Goal: Task Accomplishment & Management: Manage account settings

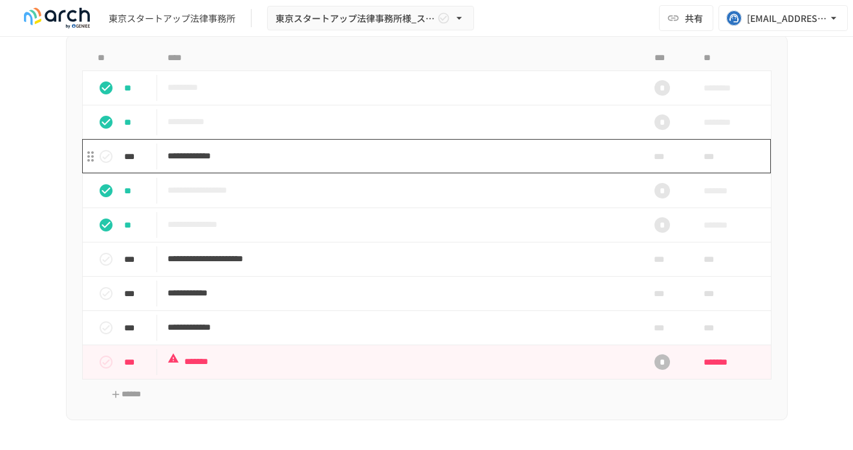
scroll to position [1076, 0]
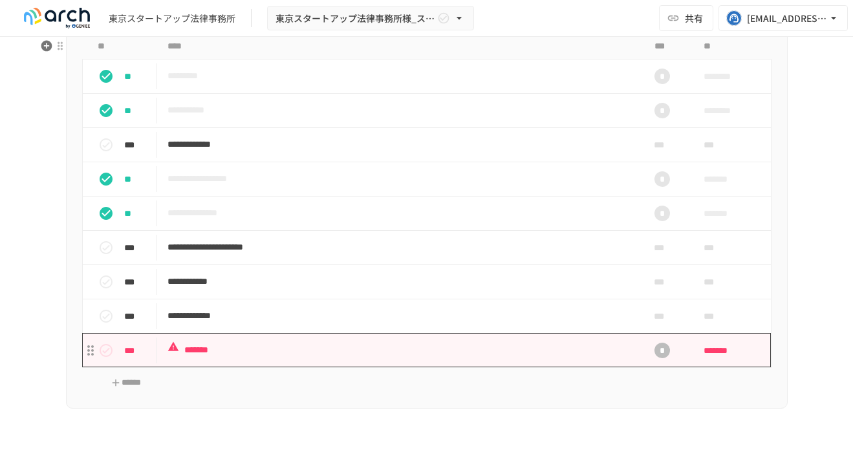
click at [308, 358] on p "*******" at bounding box center [400, 350] width 464 height 16
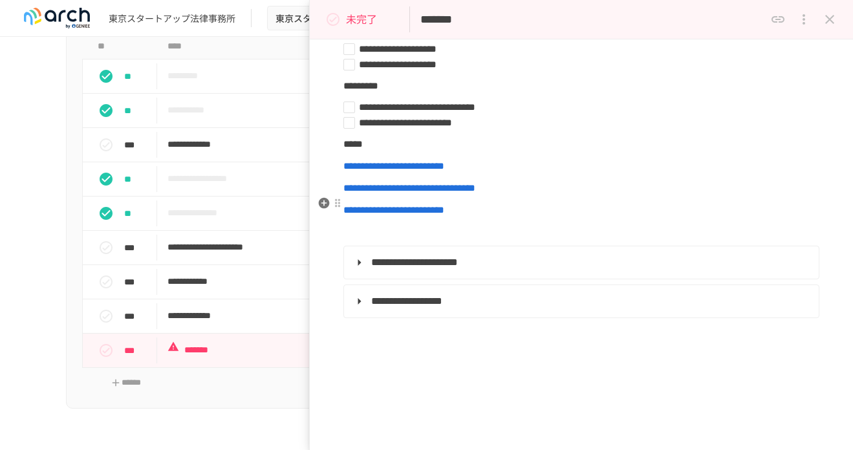
scroll to position [36, 0]
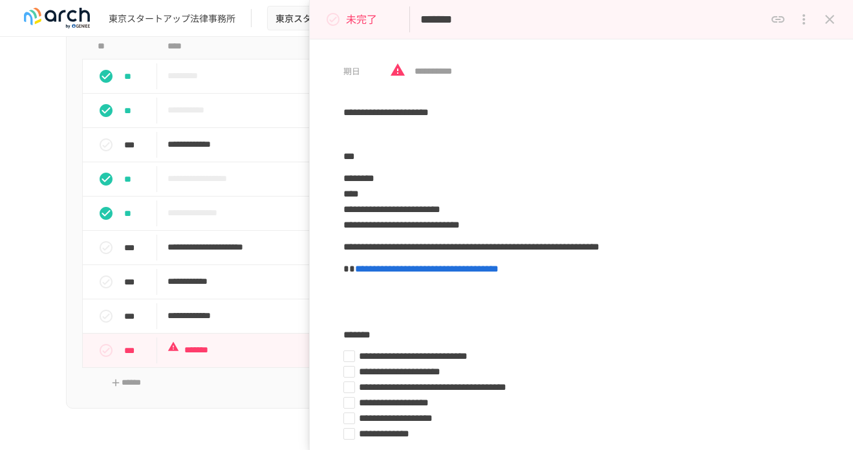
click at [827, 25] on icon "close drawer" at bounding box center [830, 20] width 16 height 16
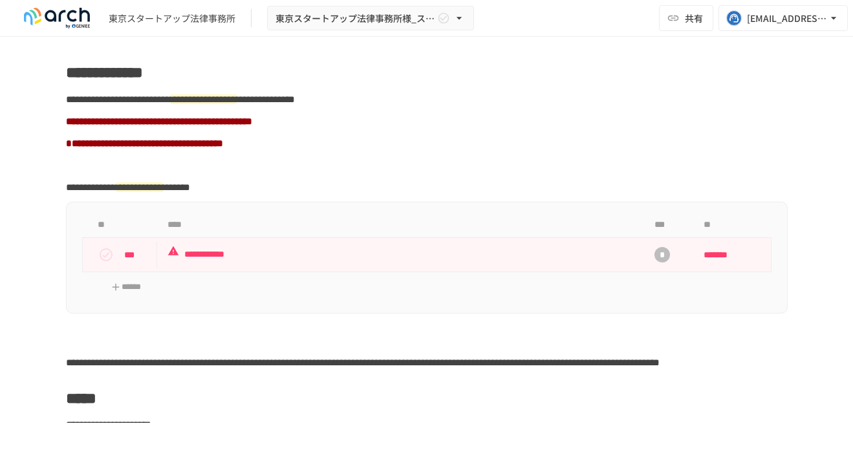
scroll to position [1480, 0]
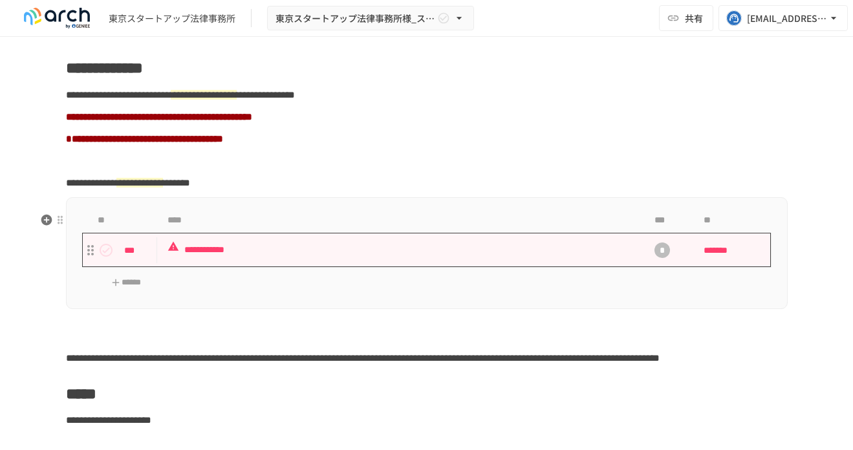
click at [361, 258] on p "**********" at bounding box center [400, 250] width 464 height 16
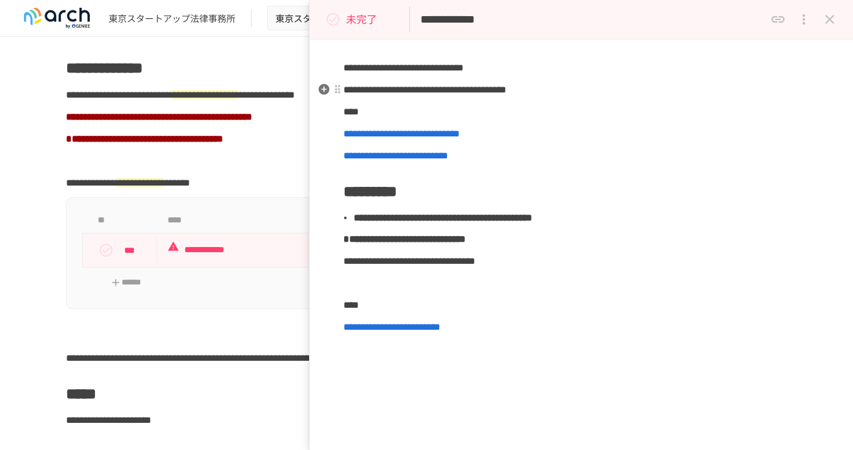
scroll to position [131, 0]
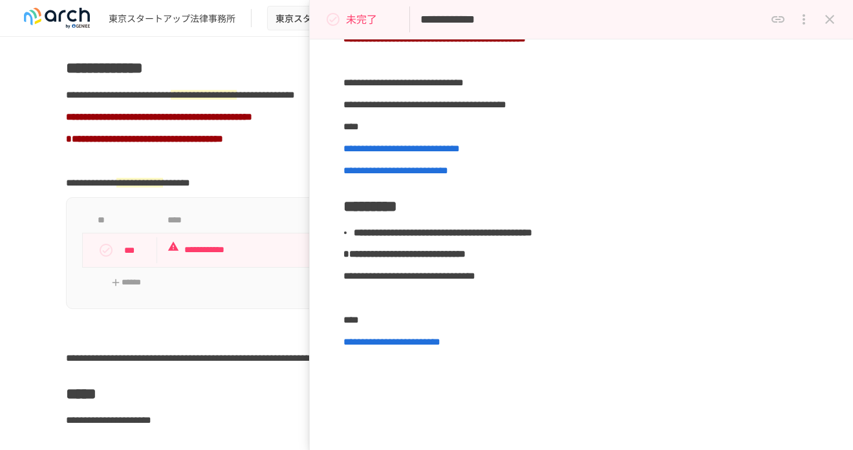
click at [821, 25] on button "close drawer" at bounding box center [830, 19] width 26 height 26
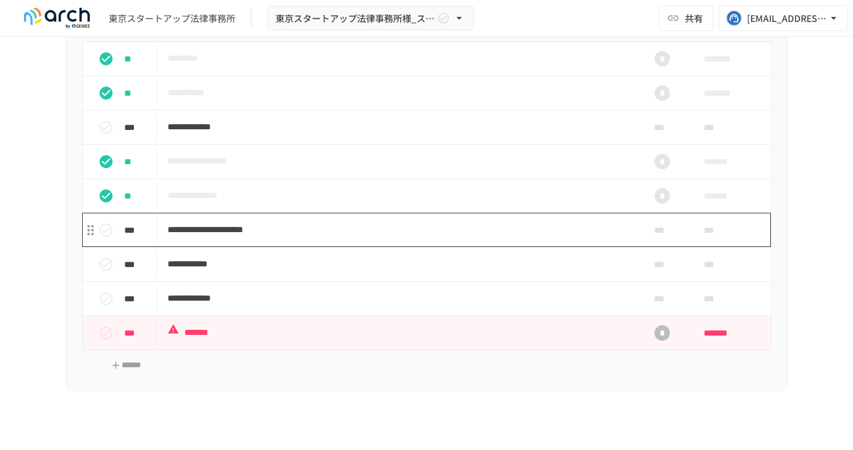
scroll to position [1093, 0]
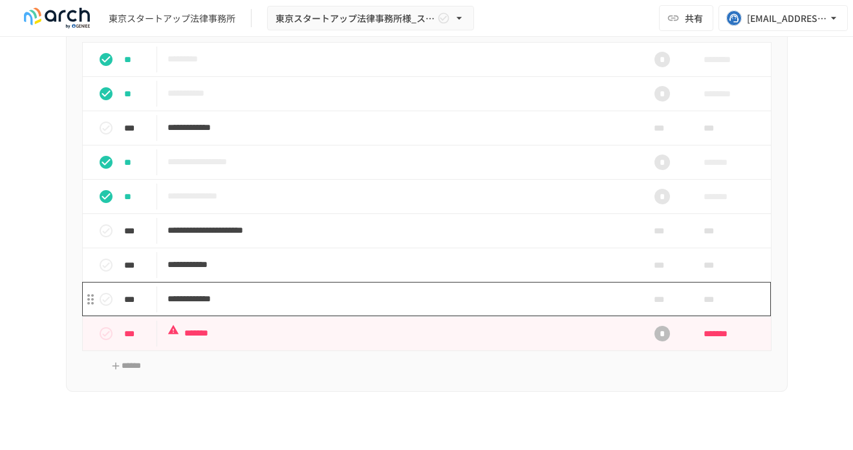
click at [329, 307] on p "**********" at bounding box center [400, 299] width 464 height 16
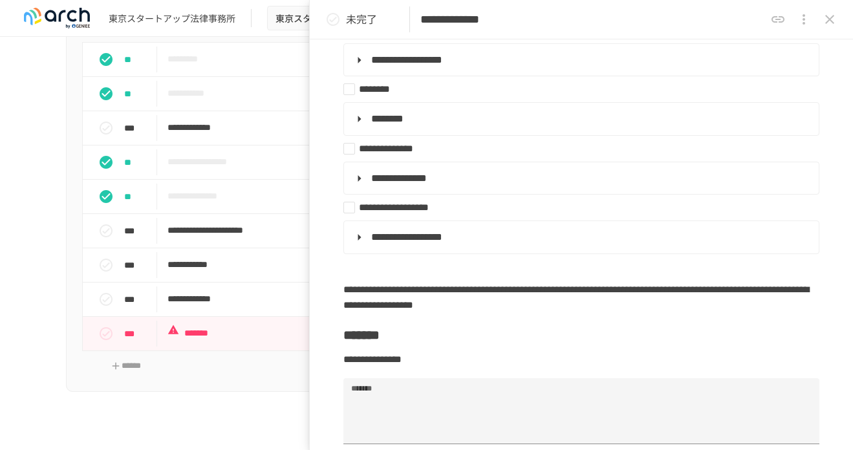
scroll to position [238, 0]
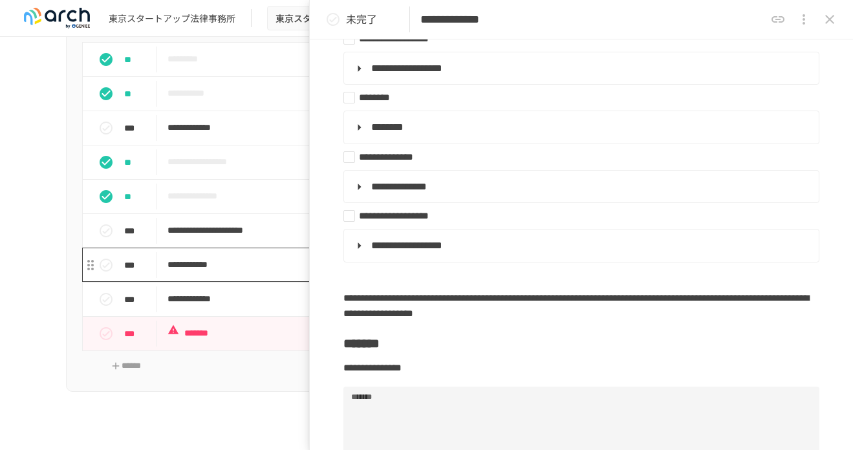
click at [257, 273] on p "**********" at bounding box center [400, 265] width 464 height 16
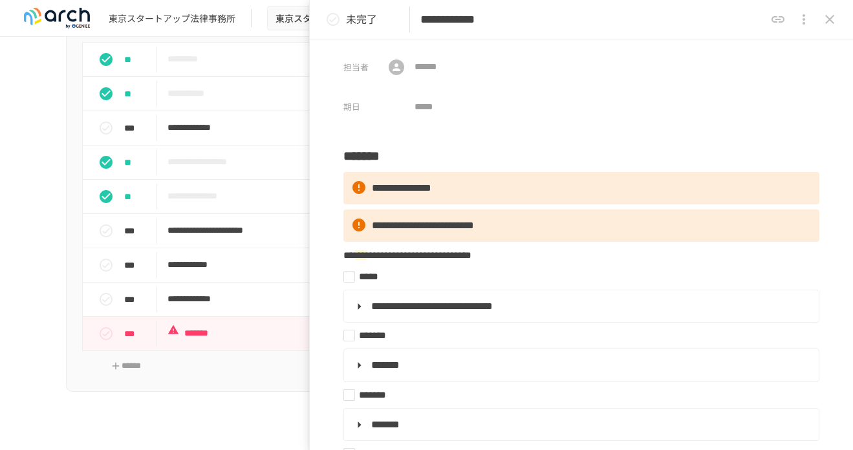
click at [836, 26] on icon "close drawer" at bounding box center [830, 20] width 16 height 16
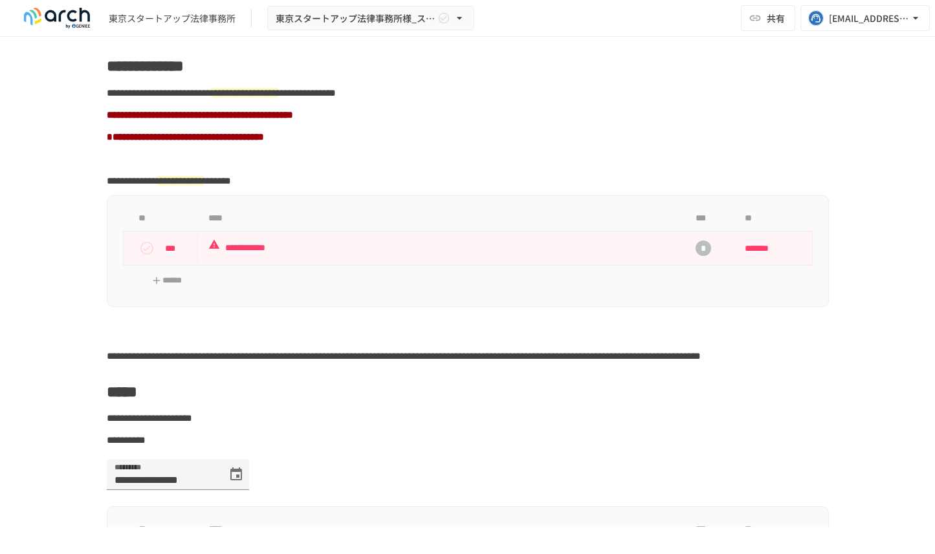
scroll to position [1519, 0]
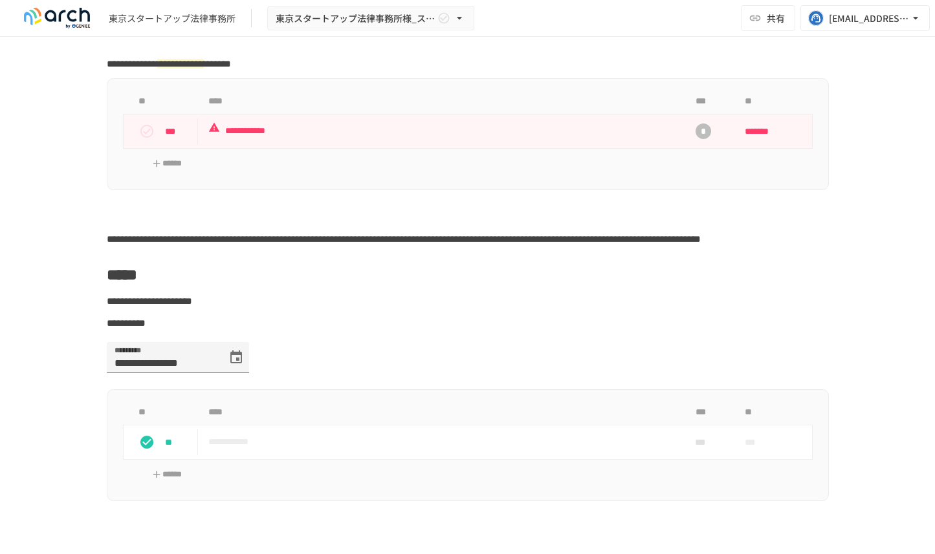
scroll to position [1597, 0]
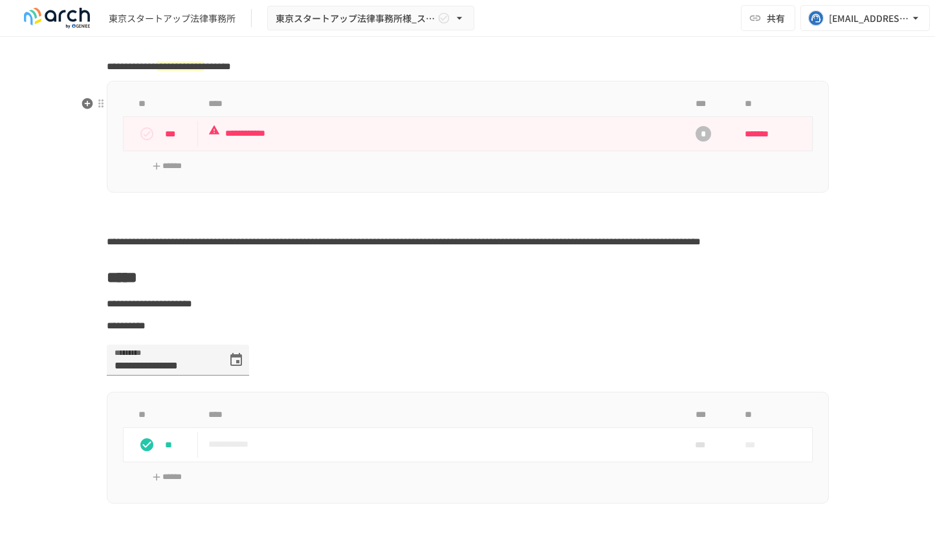
click at [283, 142] on p "**********" at bounding box center [440, 133] width 464 height 16
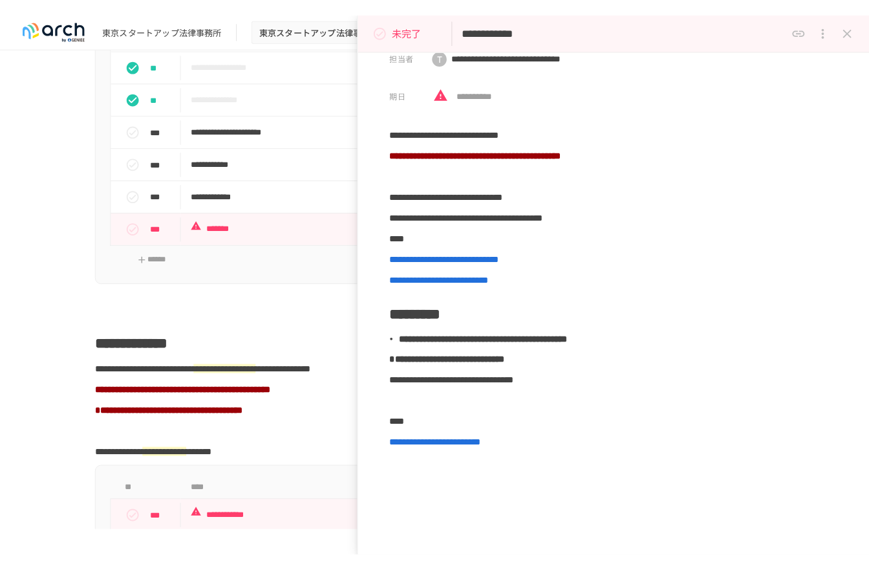
scroll to position [1208, 0]
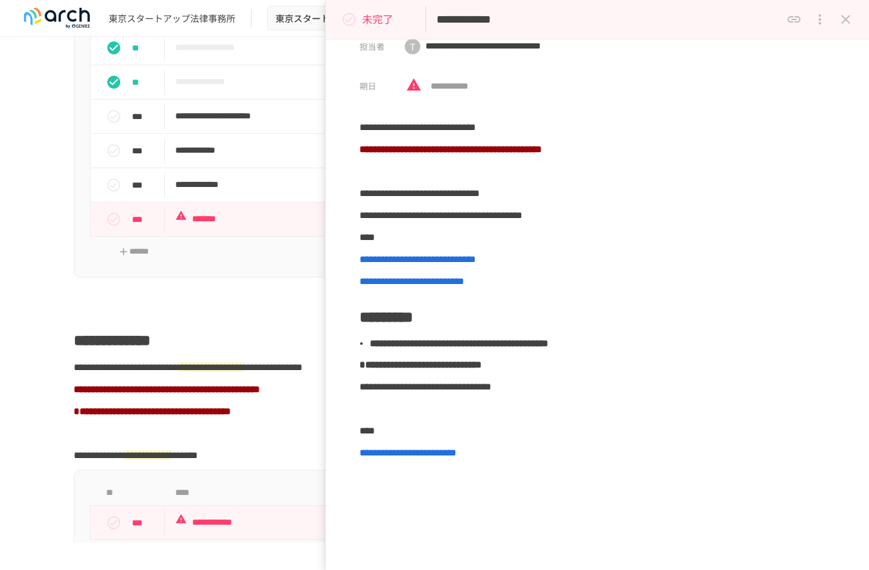
click at [351, 20] on icon "status" at bounding box center [350, 20] width 16 height 16
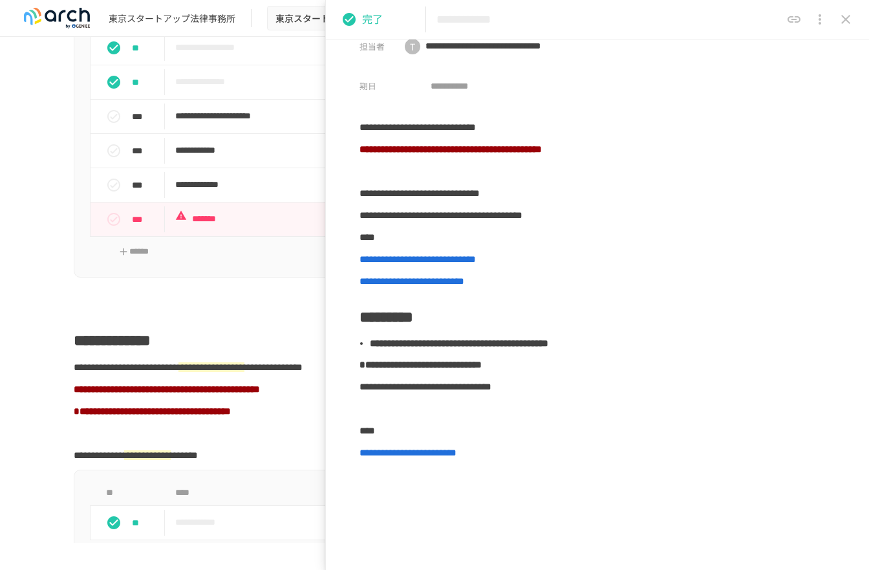
click at [851, 10] on button "close drawer" at bounding box center [846, 19] width 26 height 26
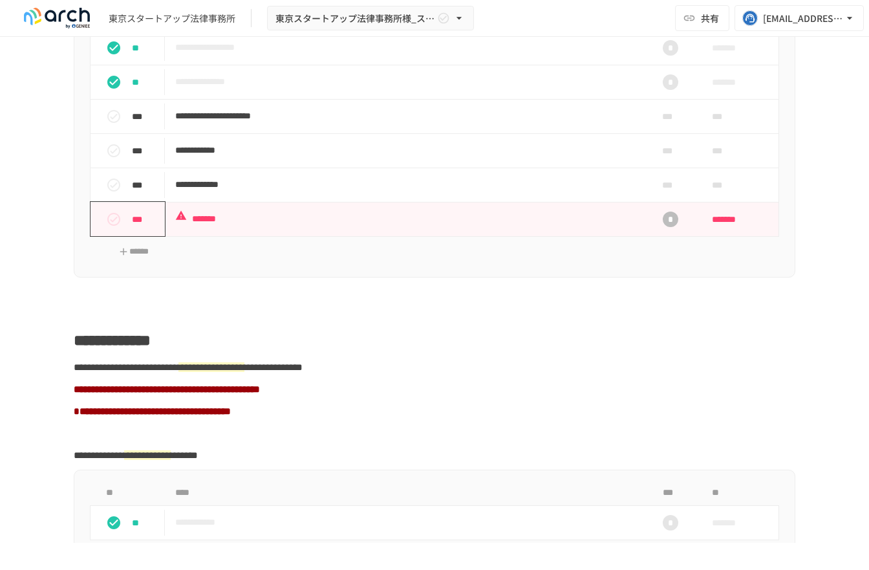
click at [116, 227] on icon "status" at bounding box center [114, 220] width 16 height 16
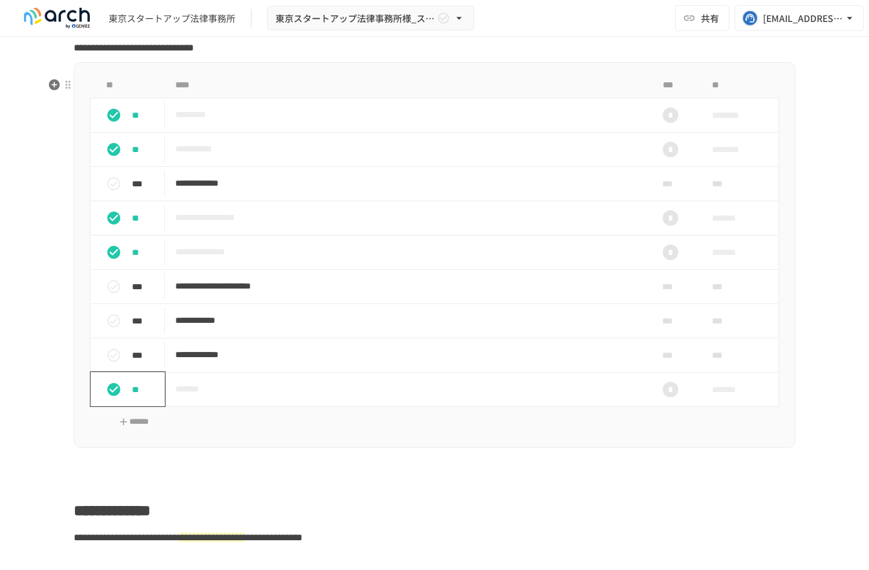
scroll to position [967, 0]
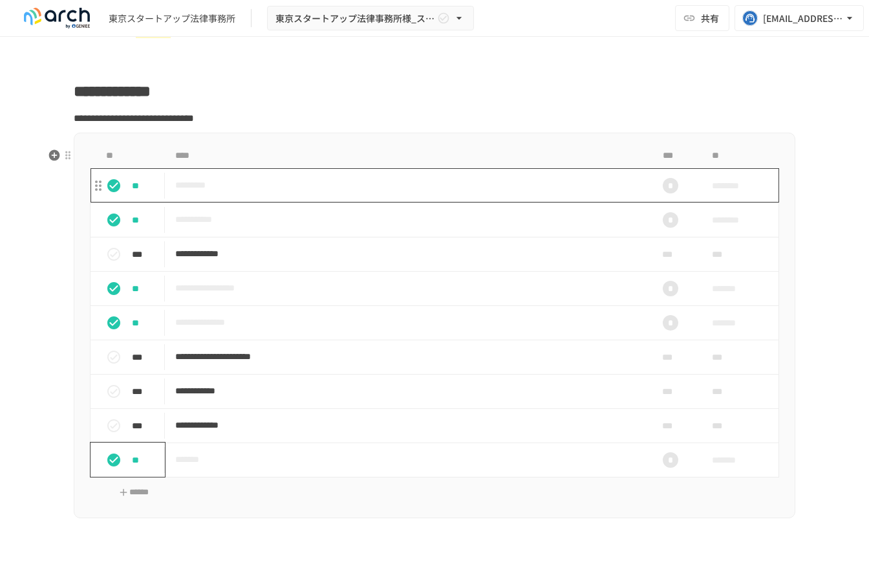
click at [311, 202] on td "*********" at bounding box center [407, 185] width 485 height 34
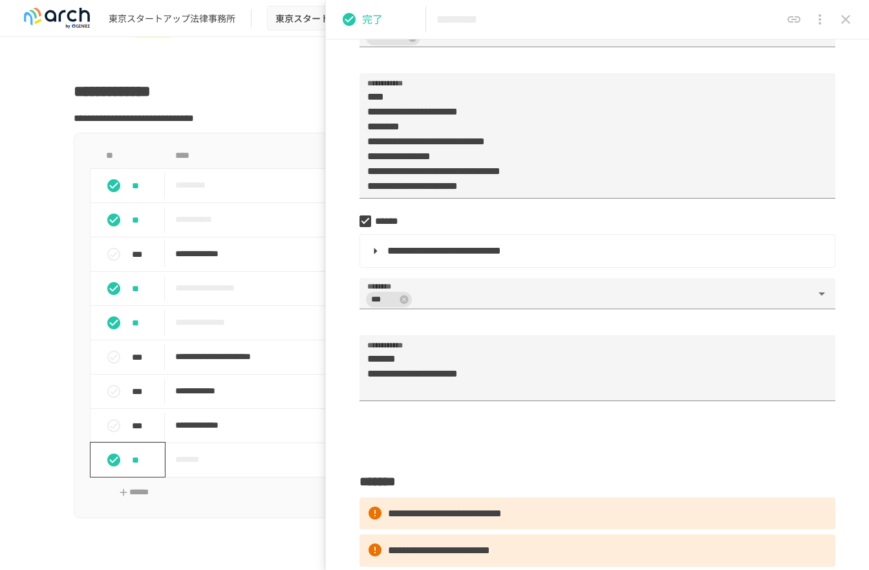
scroll to position [190, 0]
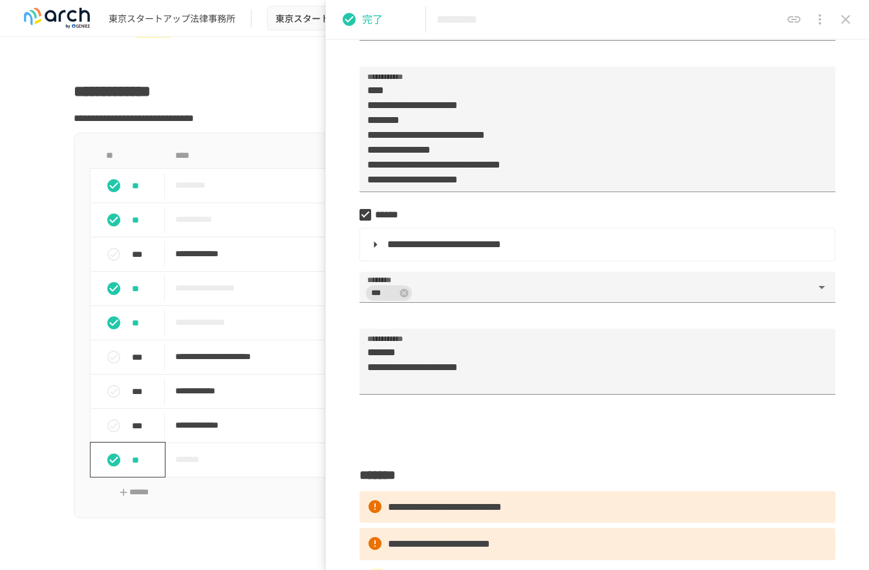
click at [838, 17] on icon "close drawer" at bounding box center [846, 20] width 16 height 16
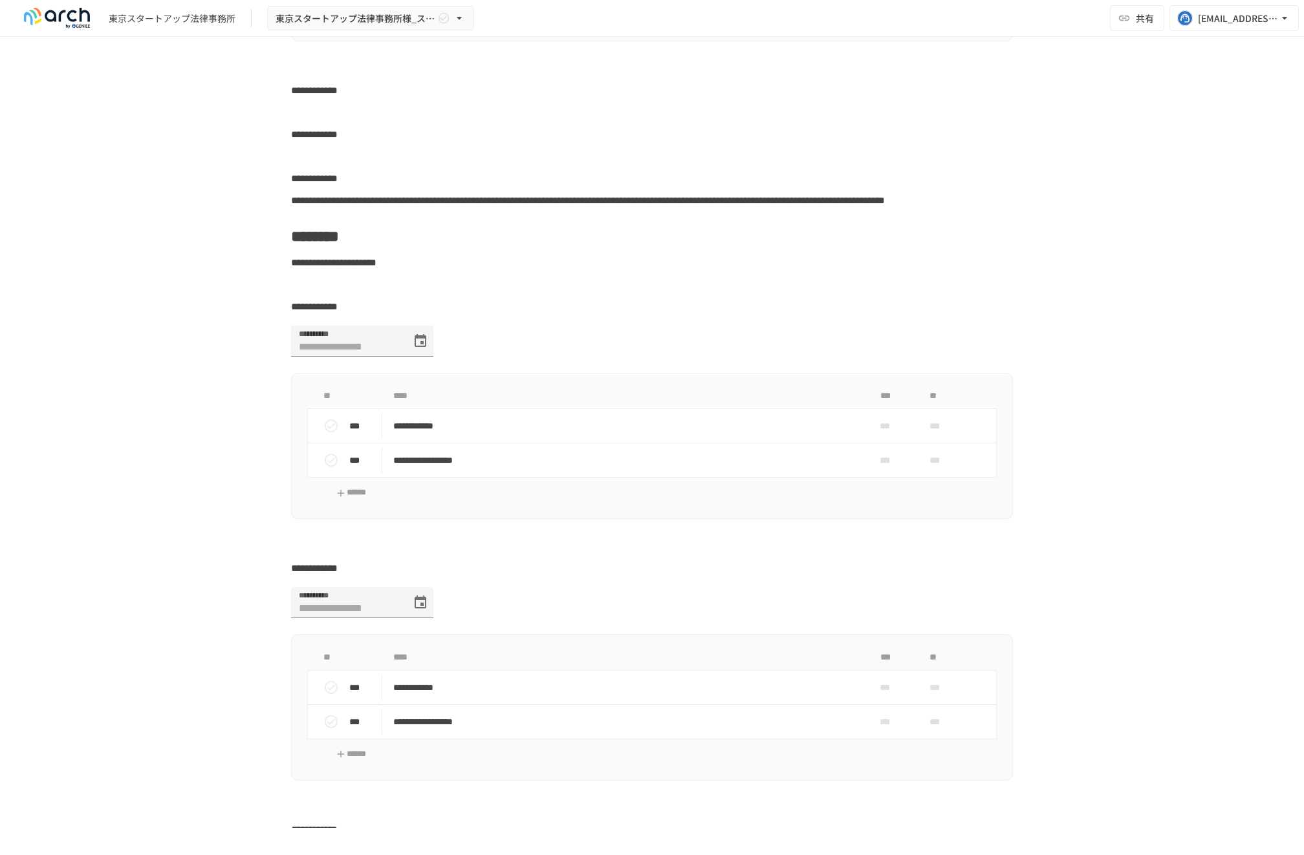
scroll to position [2482, 0]
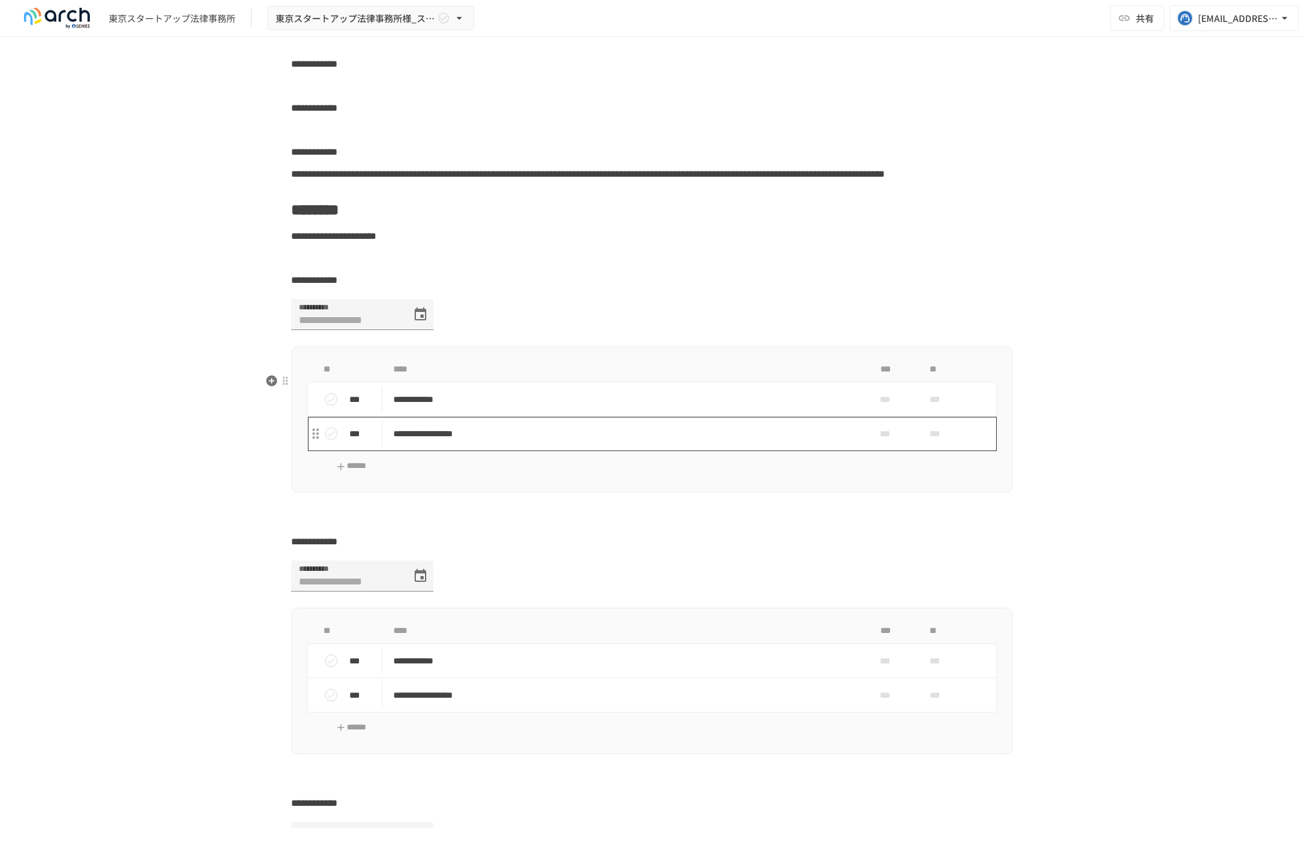
click at [542, 442] on p "**********" at bounding box center [624, 434] width 463 height 16
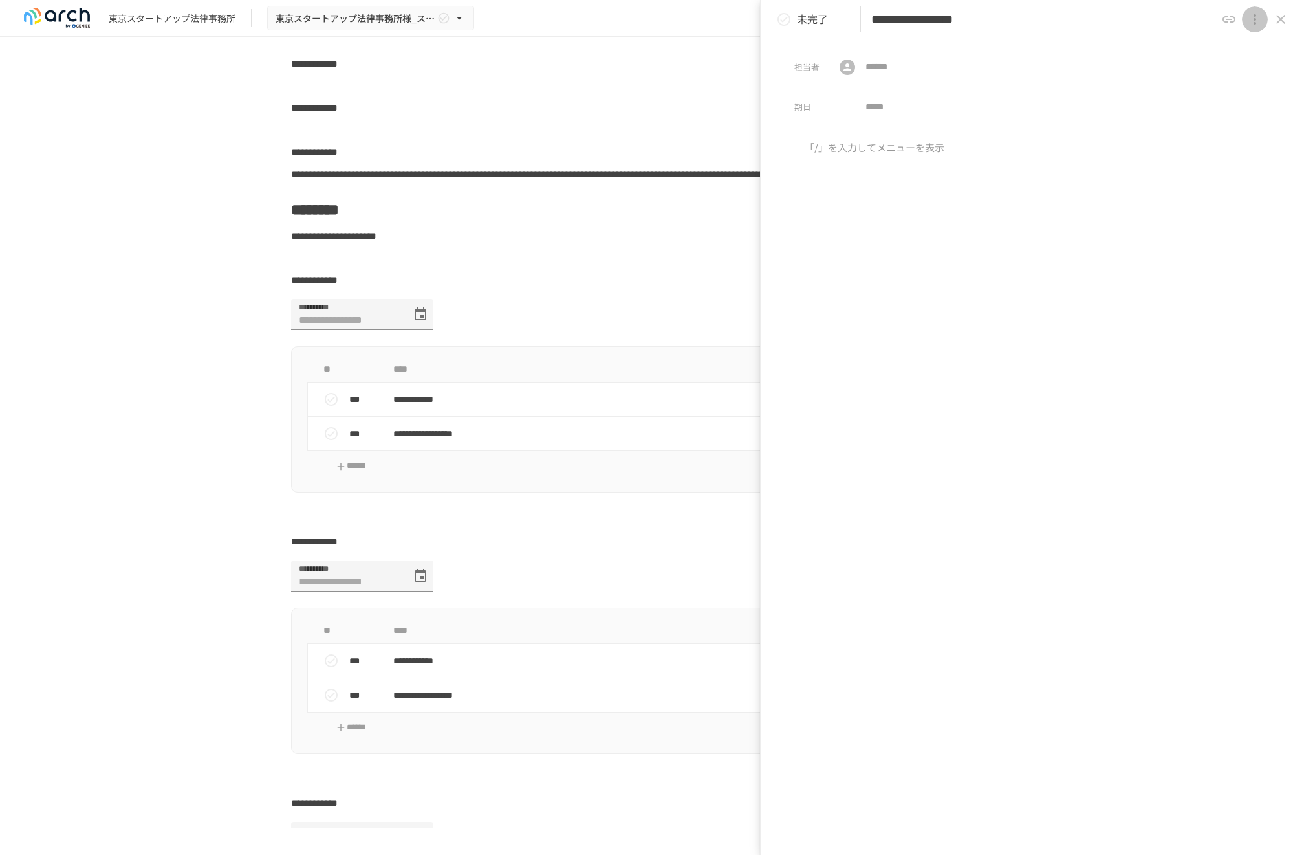
click at [934, 22] on icon "close drawer" at bounding box center [1255, 20] width 16 height 16
click at [934, 61] on li "タスクを削除" at bounding box center [1252, 50] width 83 height 25
click at [934, 54] on p "タスクを削除" at bounding box center [1252, 49] width 62 height 17
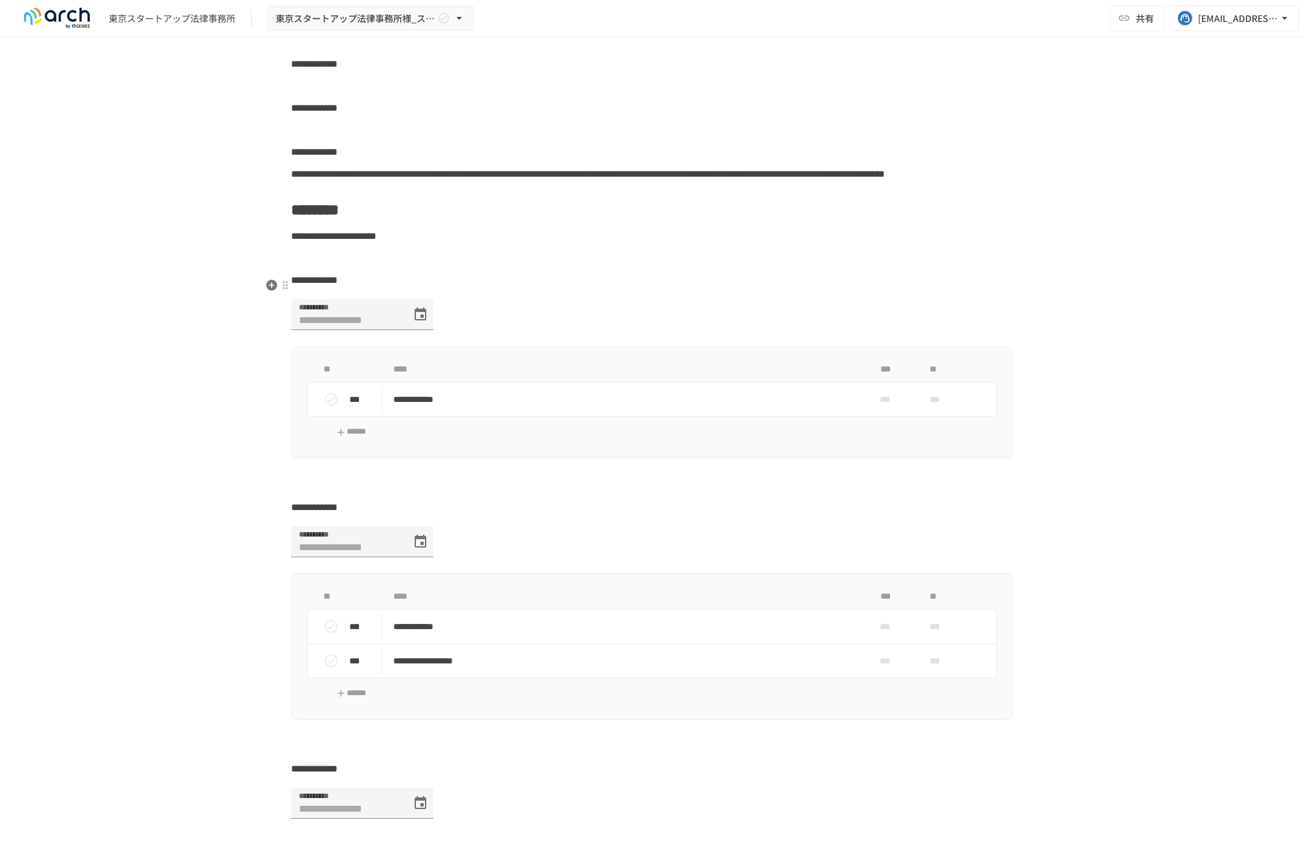
click at [551, 267] on p at bounding box center [652, 258] width 722 height 17
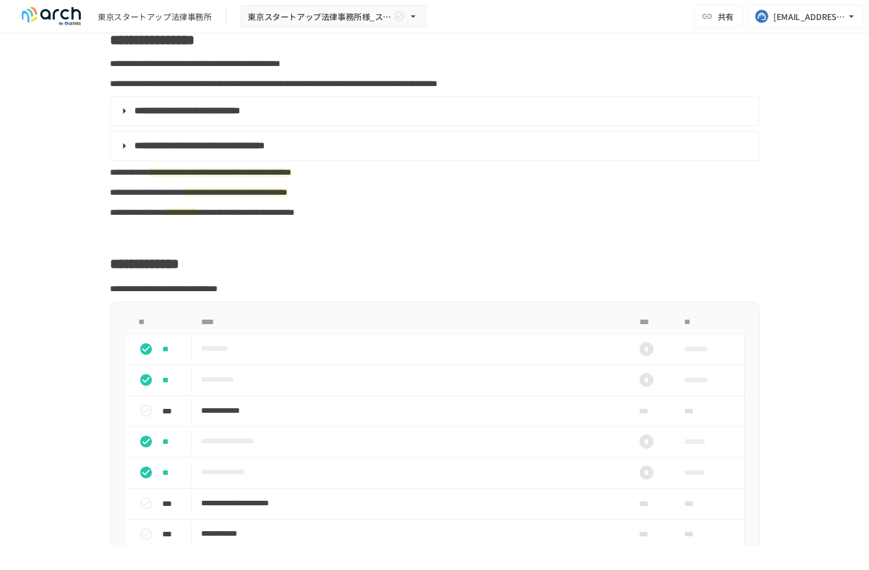
scroll to position [713, 0]
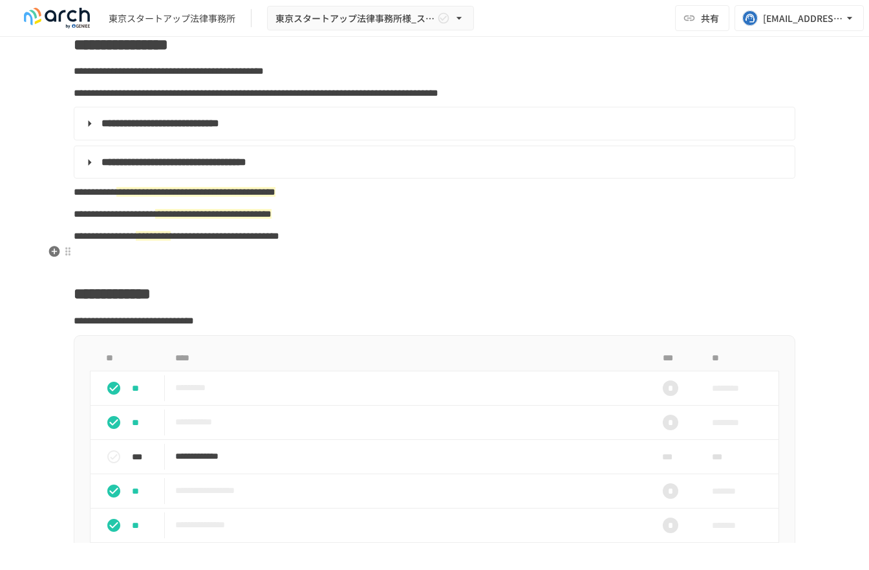
click at [382, 244] on p "**********" at bounding box center [435, 236] width 722 height 17
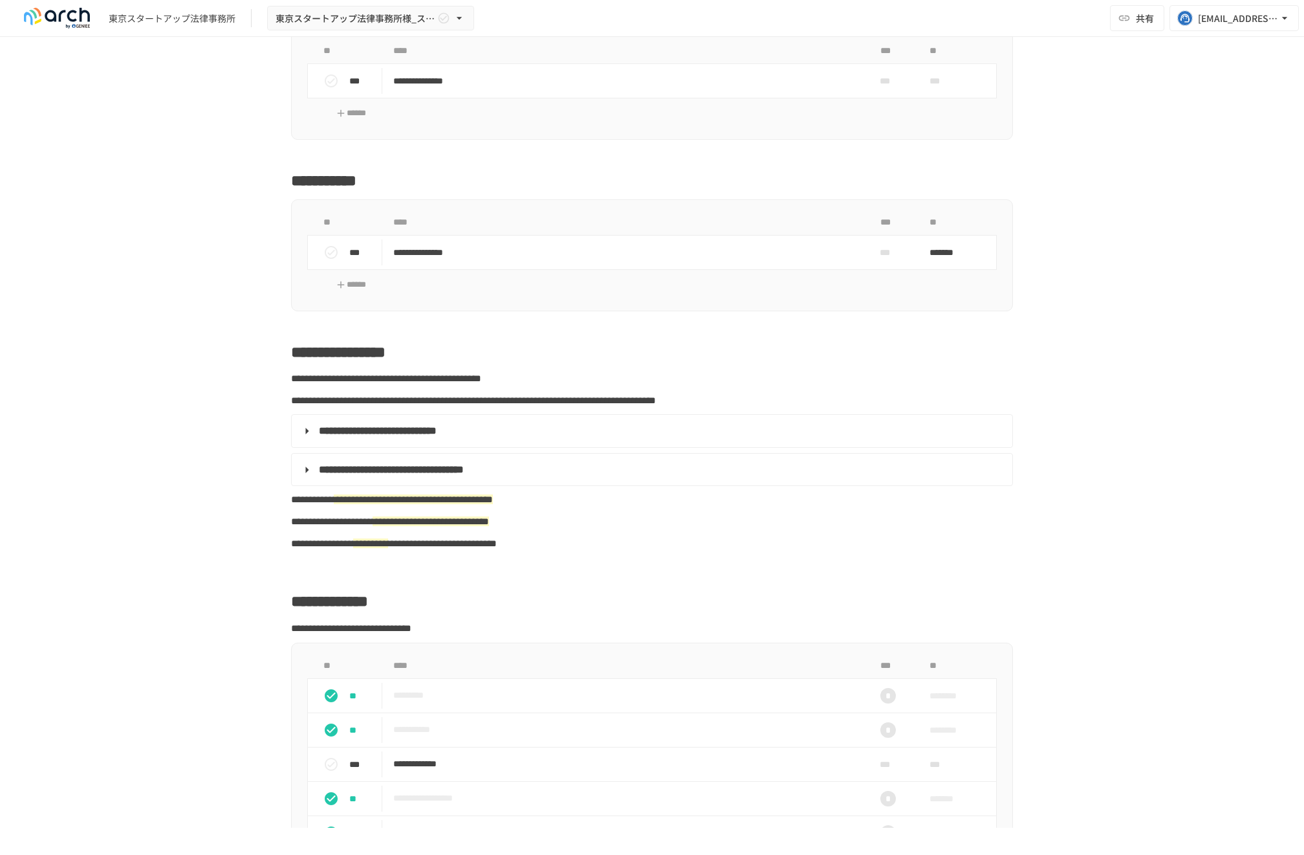
scroll to position [408, 0]
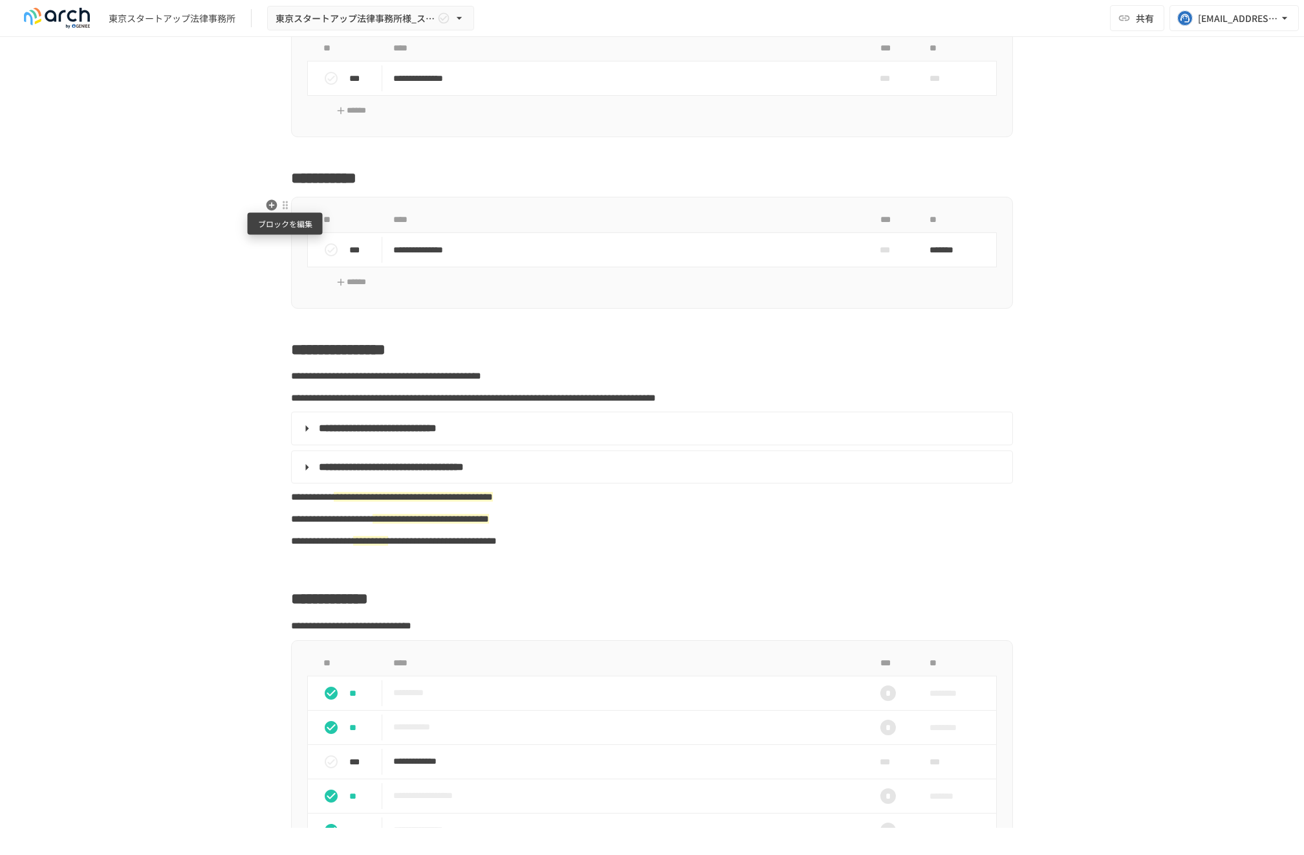
click at [287, 208] on div at bounding box center [285, 205] width 10 height 10
click at [307, 243] on li "削除" at bounding box center [376, 251] width 194 height 26
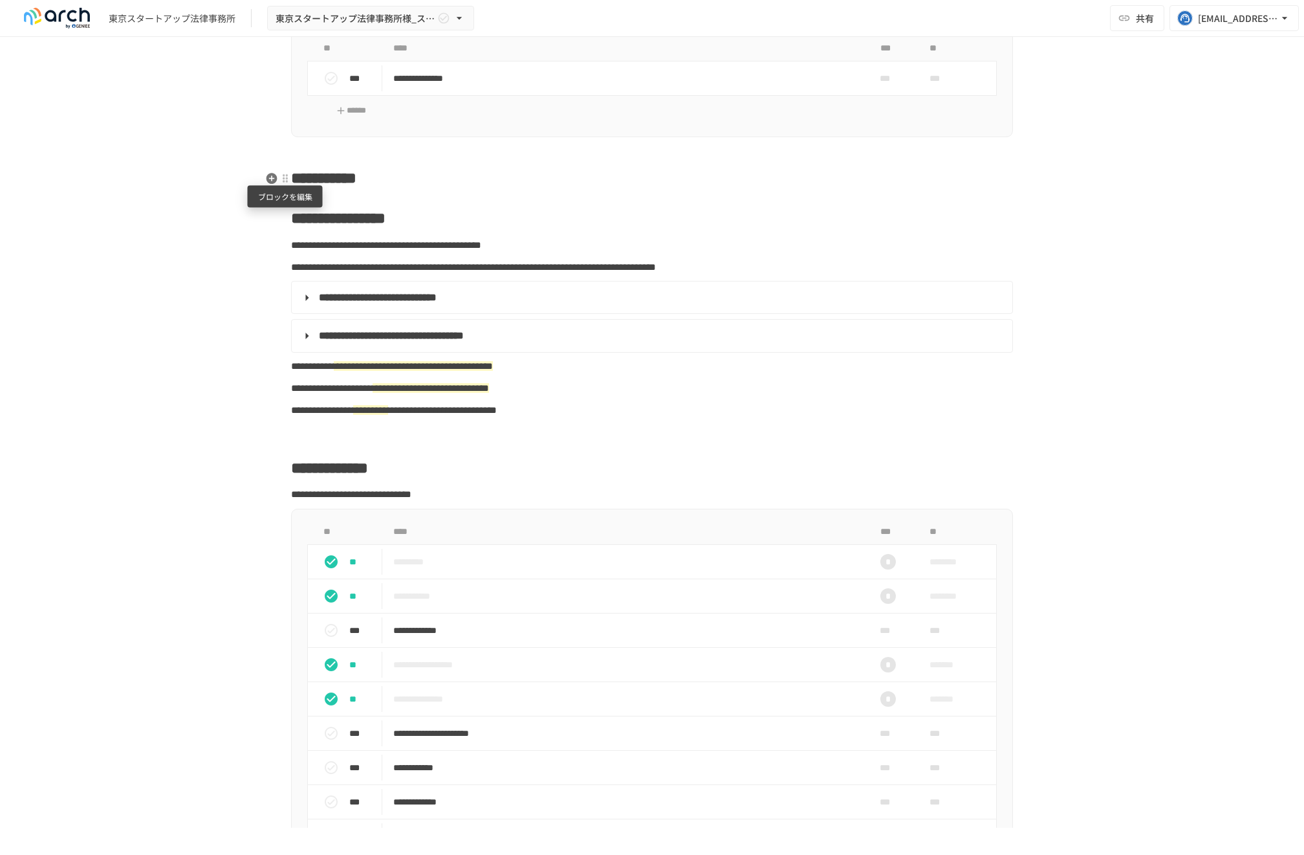
click at [289, 175] on div at bounding box center [285, 178] width 10 height 10
click at [334, 220] on span "削除" at bounding box center [385, 224] width 160 height 12
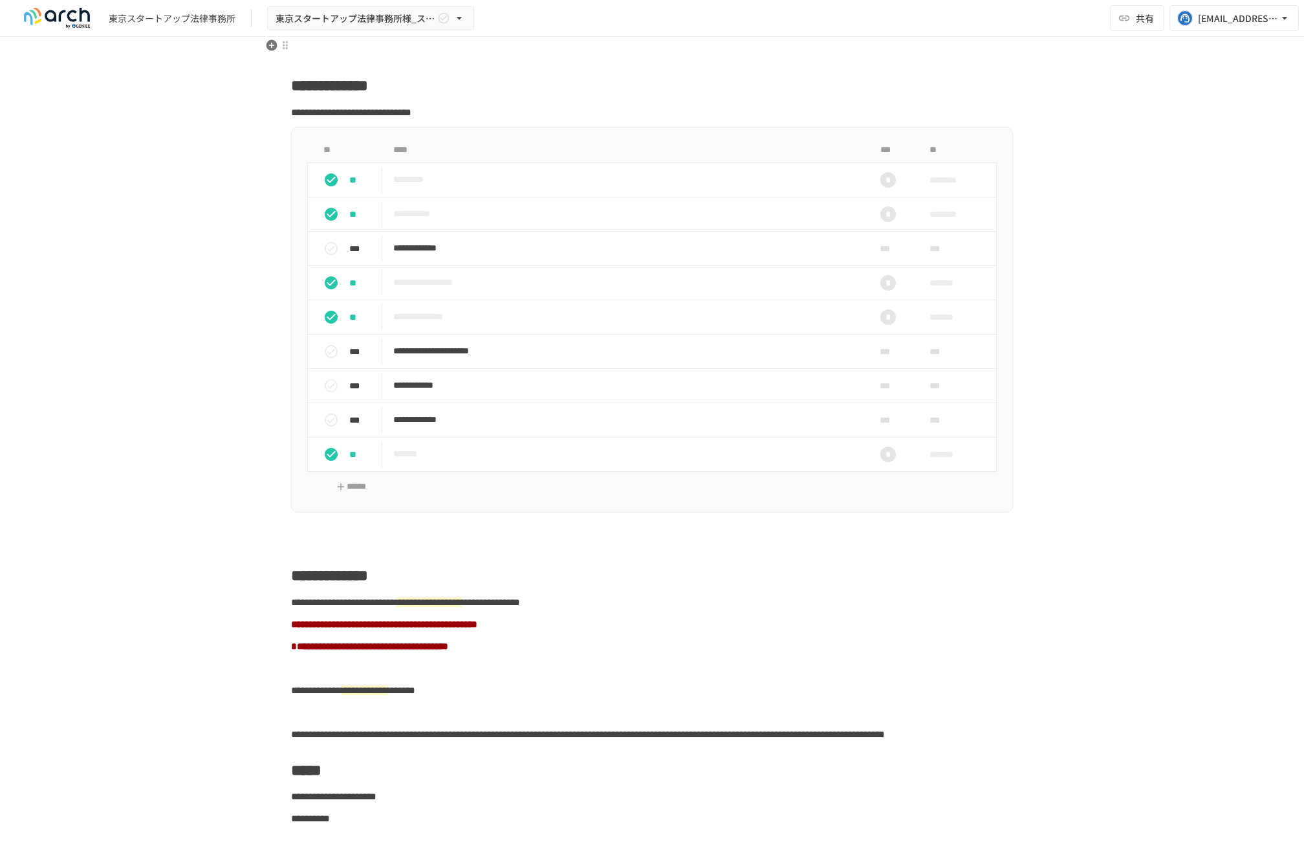
scroll to position [752, 0]
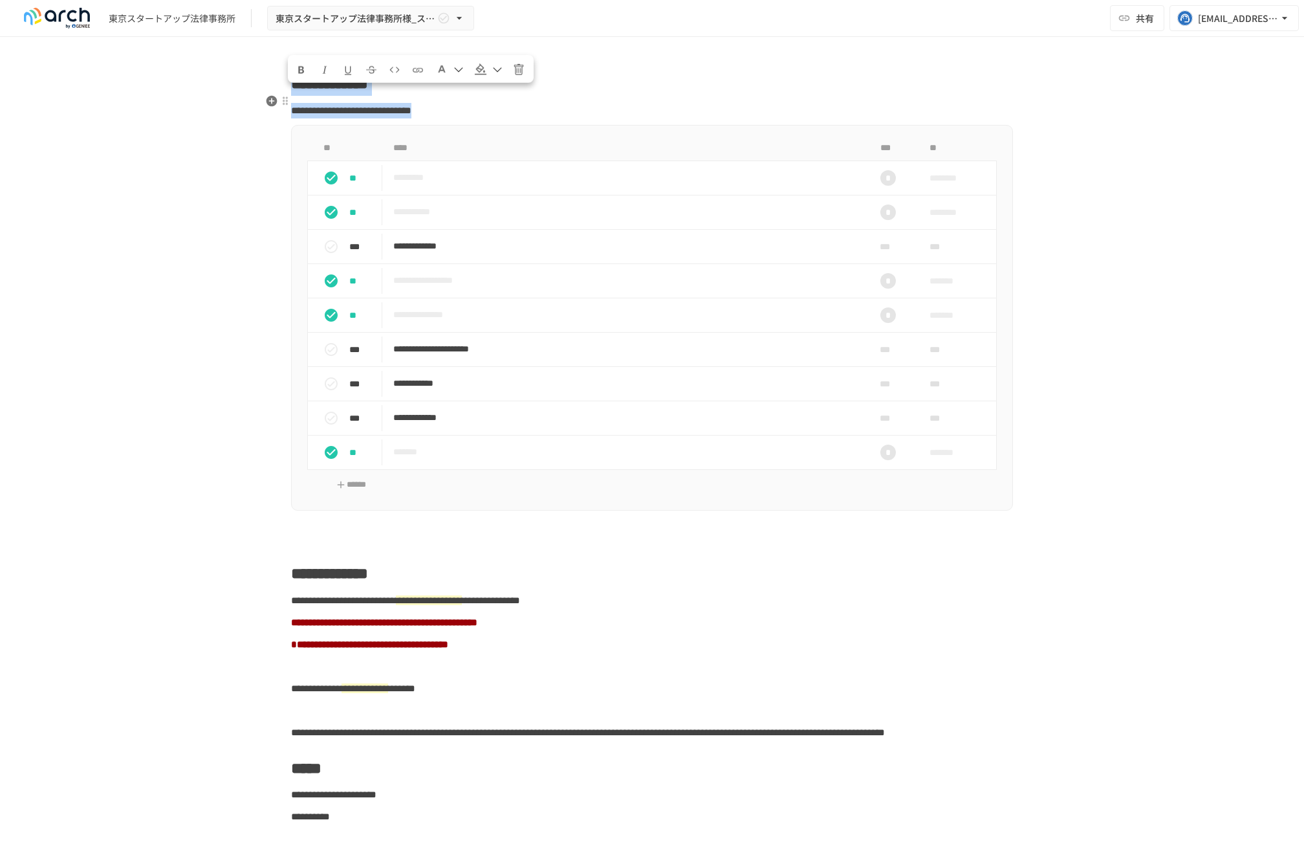
drag, startPoint x: 598, startPoint y: 125, endPoint x: 298, endPoint y: 104, distance: 300.9
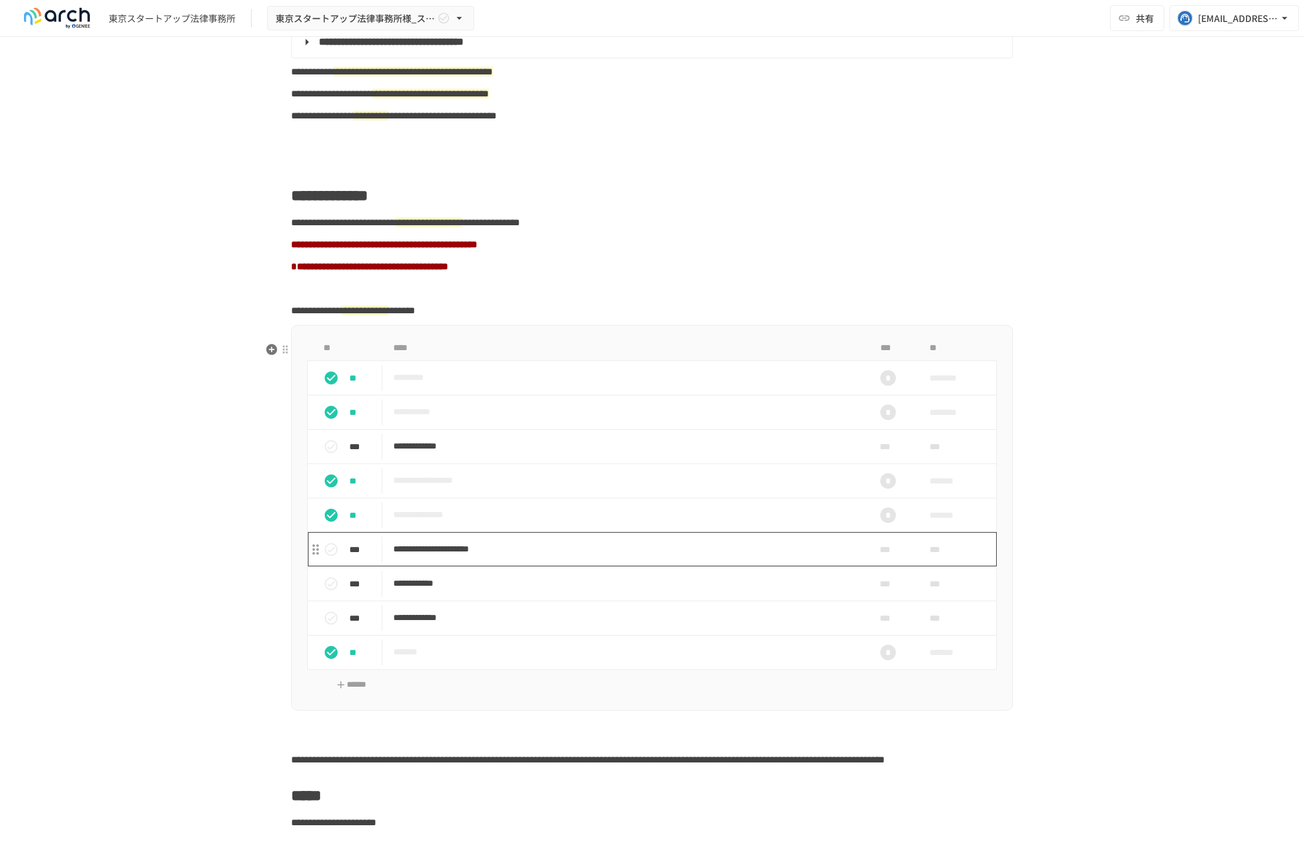
scroll to position [629, 0]
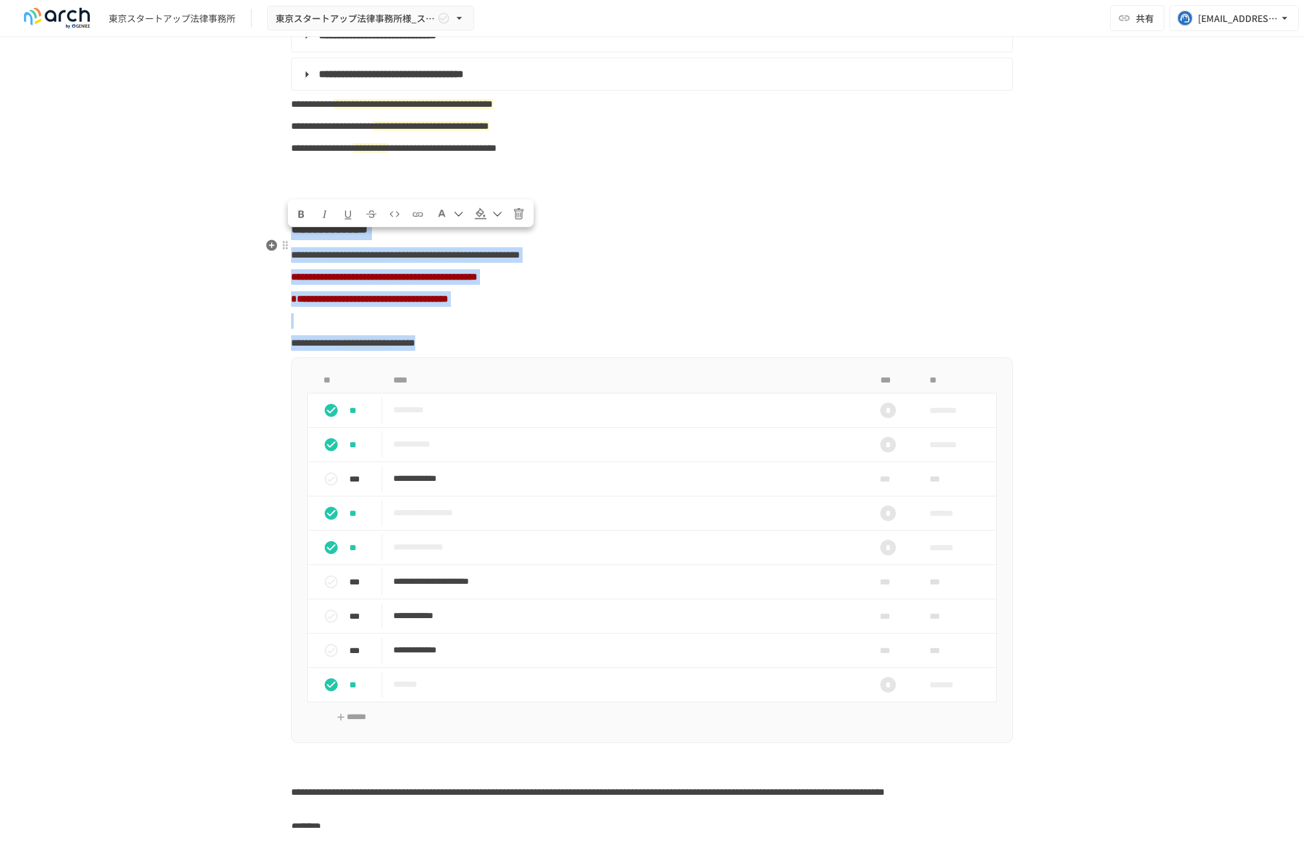
drag, startPoint x: 621, startPoint y: 356, endPoint x: 297, endPoint y: 248, distance: 341.6
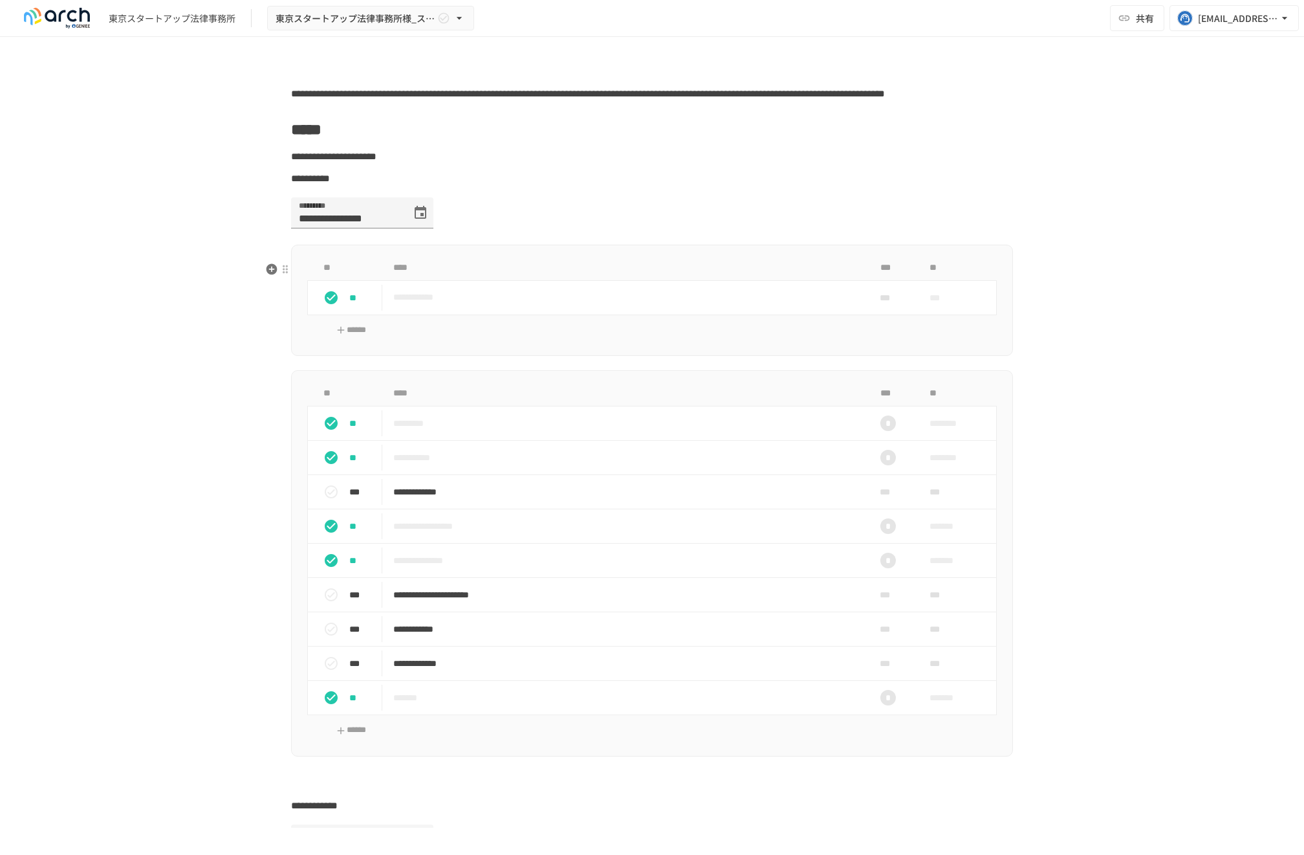
scroll to position [644, 0]
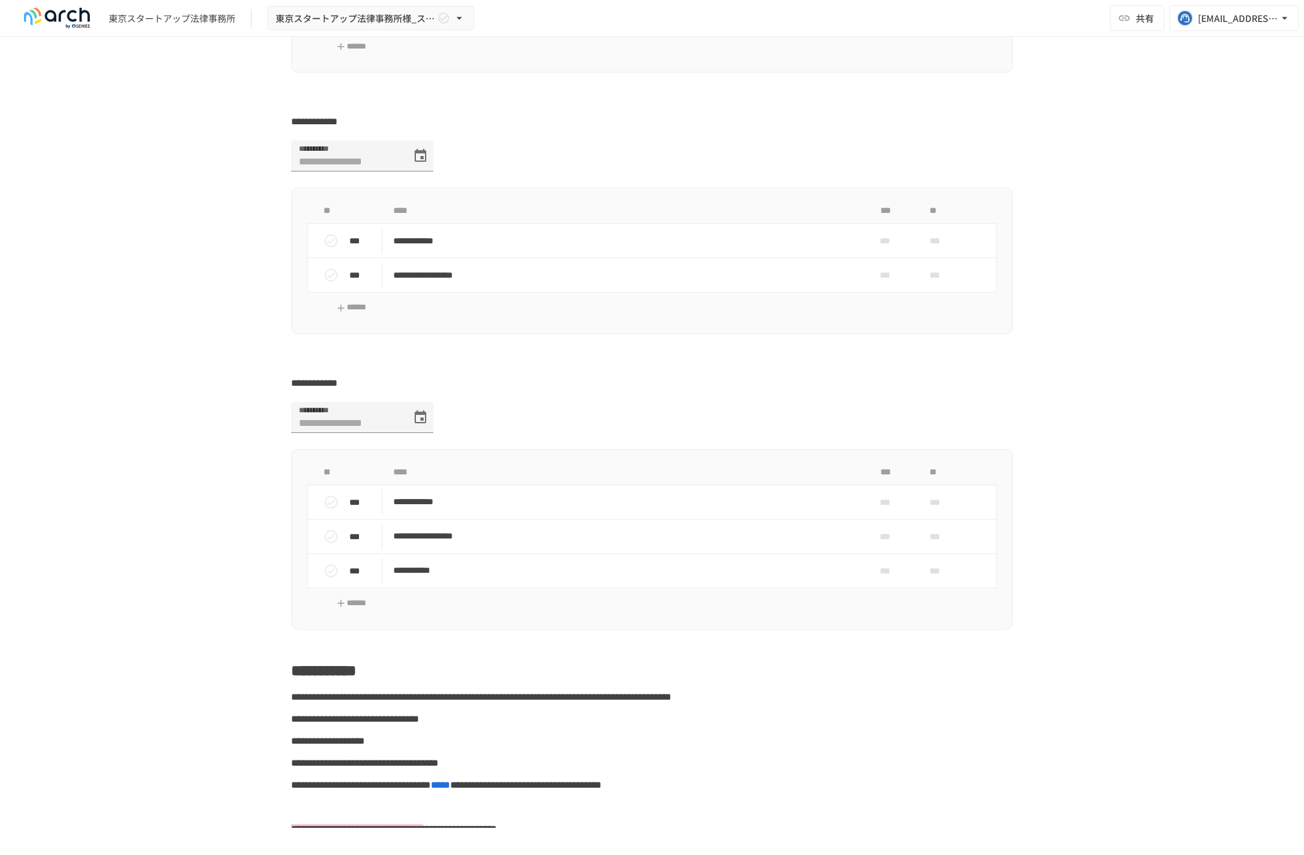
scroll to position [2432, 0]
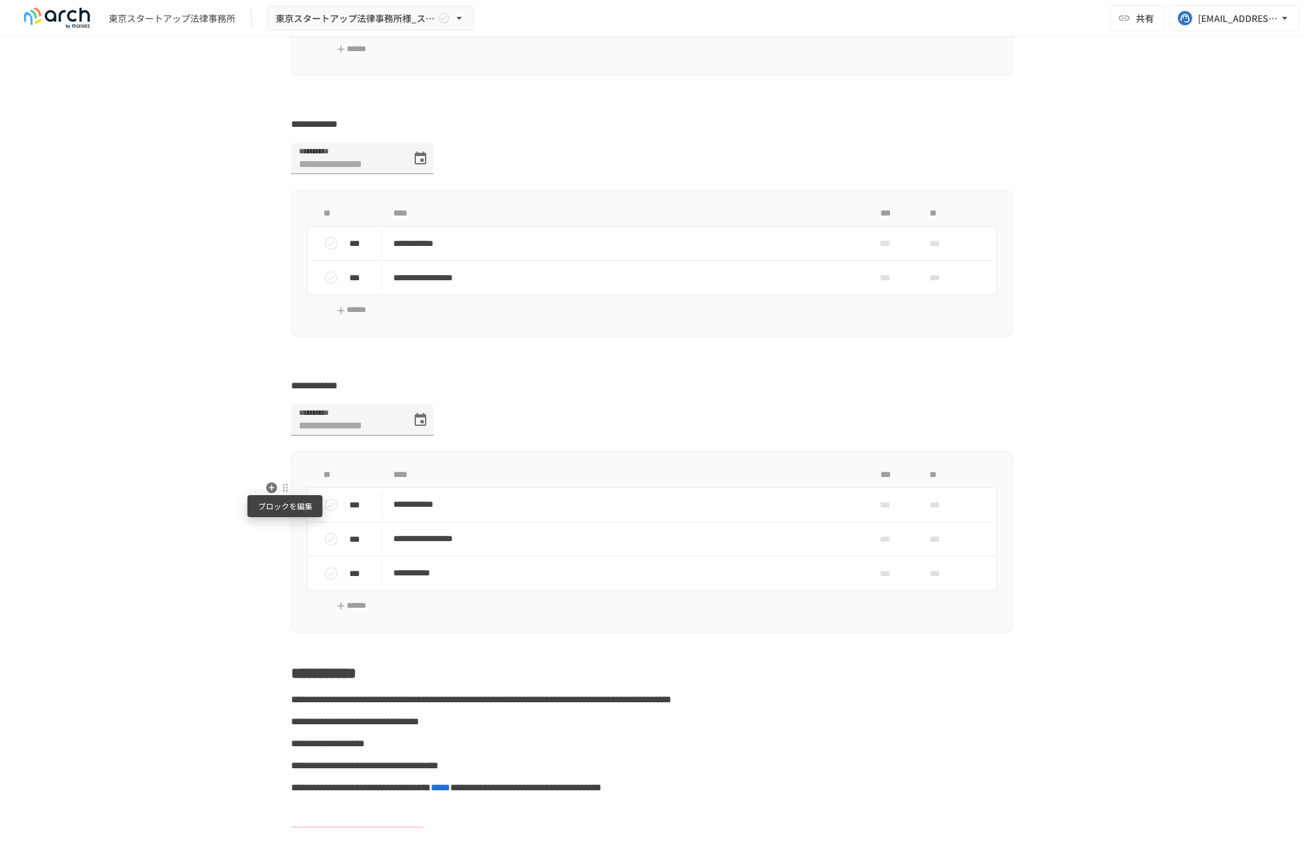
click at [287, 485] on div at bounding box center [285, 488] width 10 height 10
click at [302, 530] on div at bounding box center [296, 533] width 18 height 13
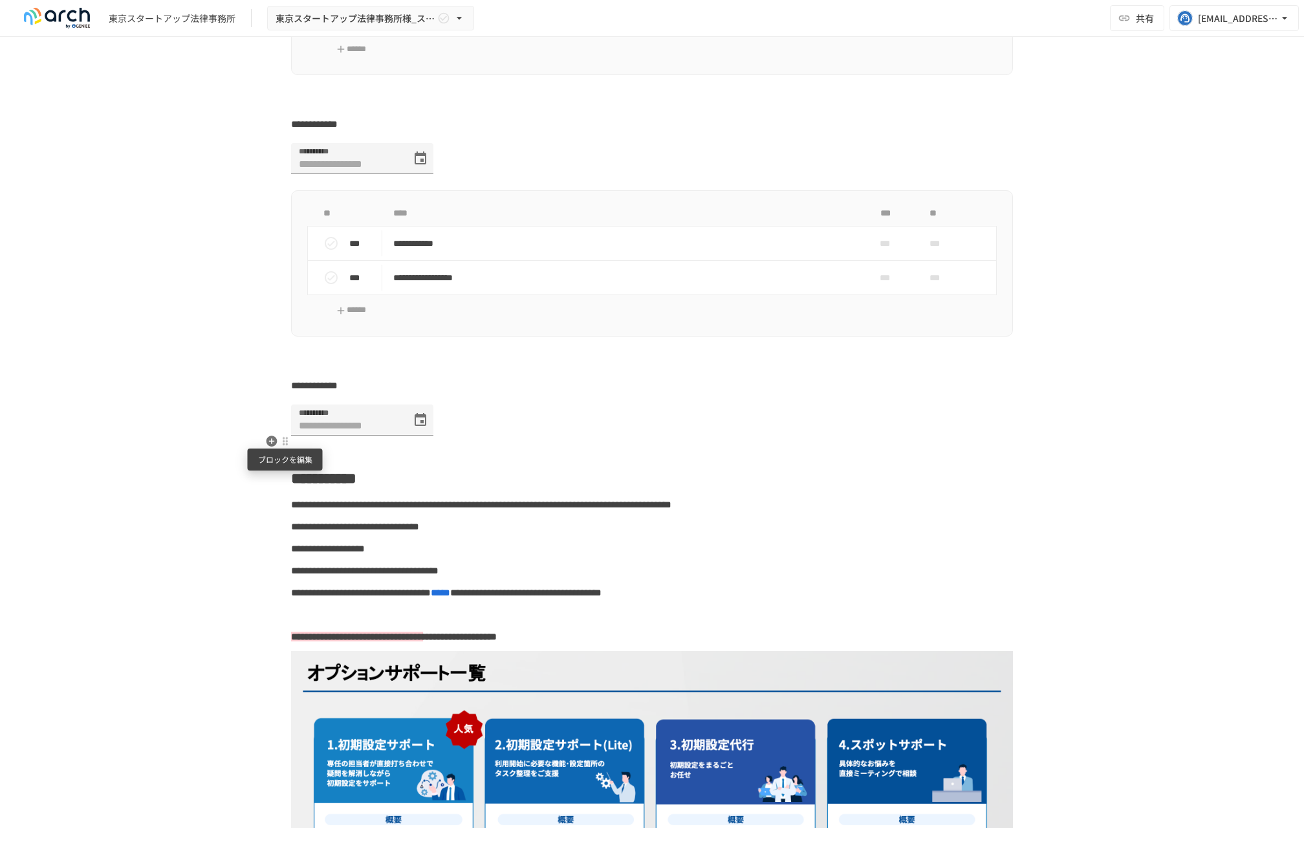
click at [283, 433] on div at bounding box center [285, 441] width 12 height 16
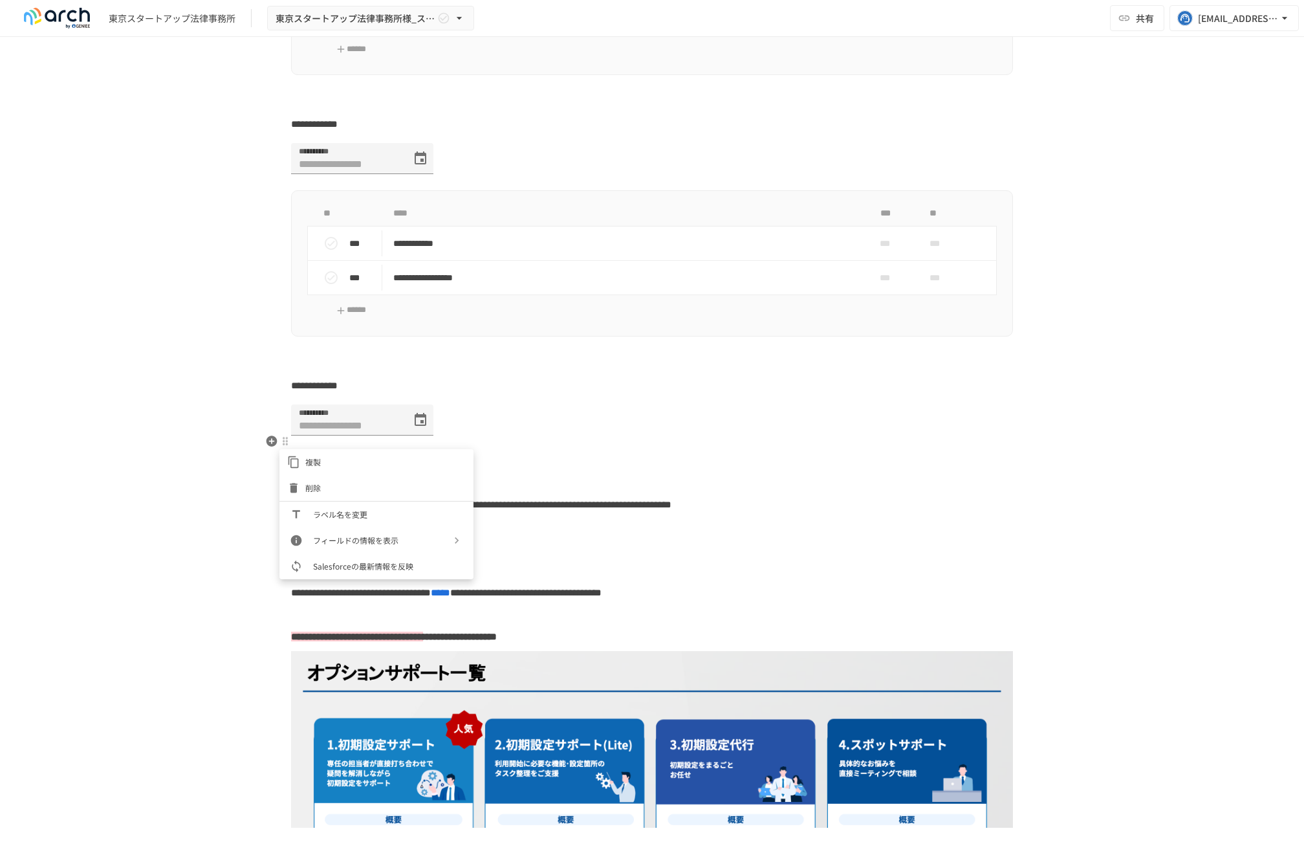
click at [291, 490] on icon at bounding box center [294, 488] width 8 height 10
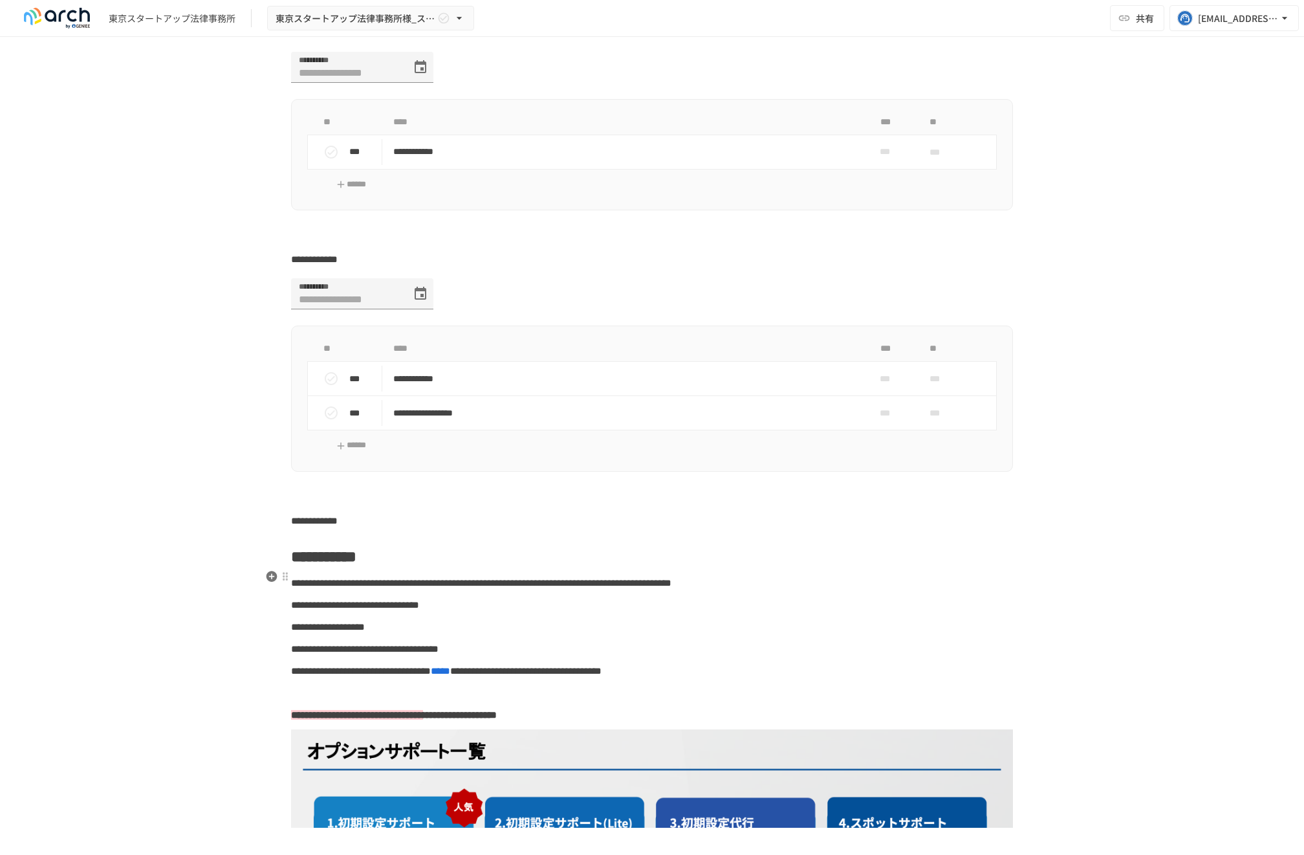
scroll to position [2285, 0]
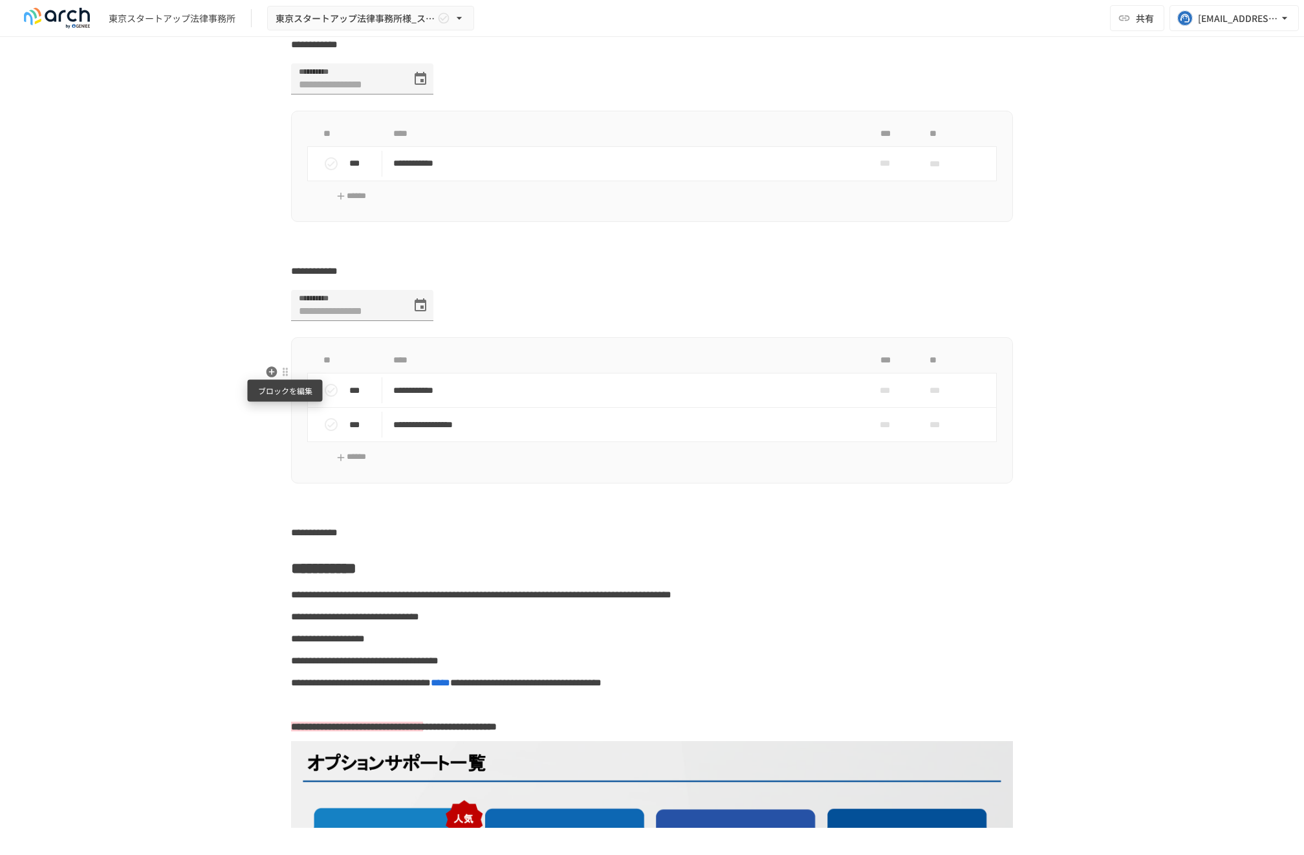
click at [285, 364] on div at bounding box center [285, 372] width 12 height 16
click at [290, 418] on icon at bounding box center [293, 417] width 13 height 13
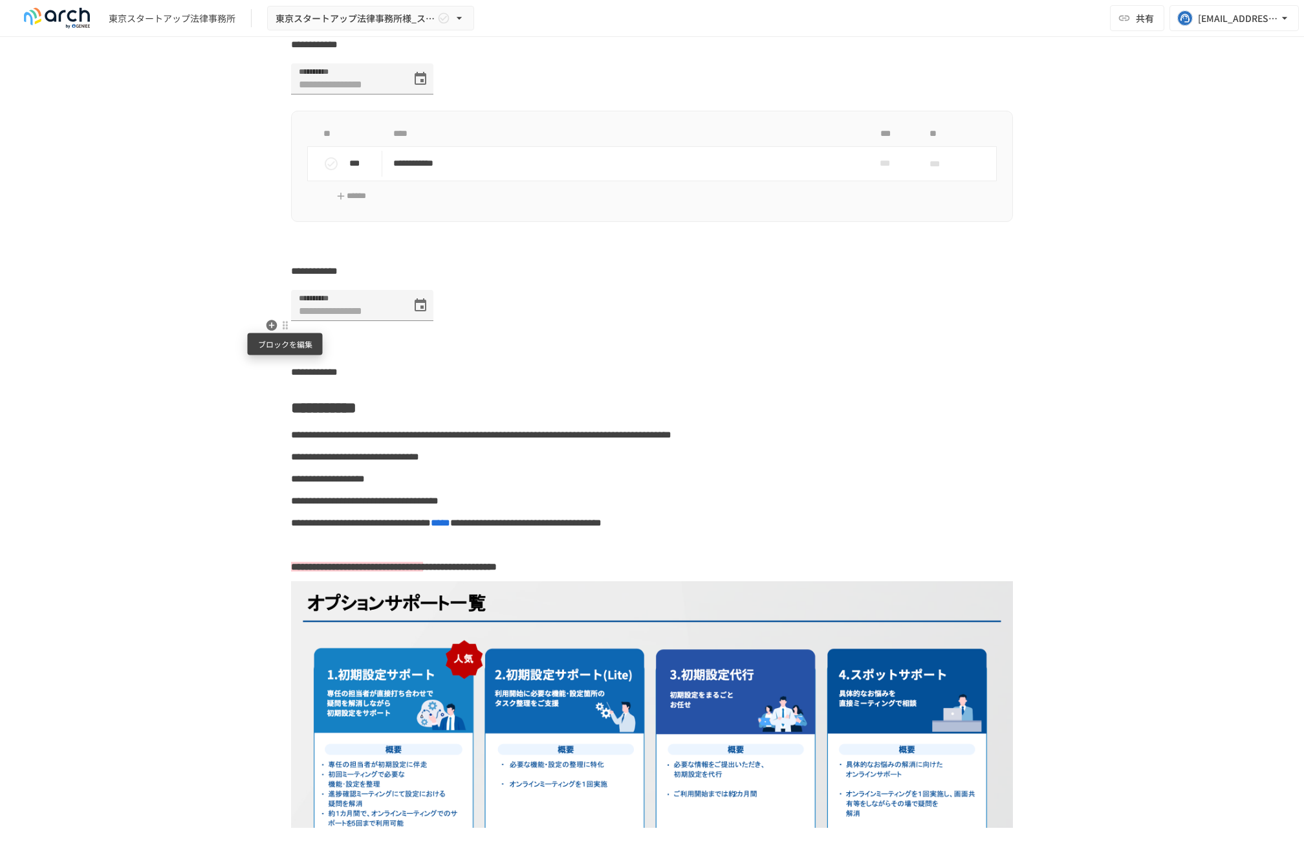
click at [283, 322] on div at bounding box center [285, 325] width 10 height 10
click at [297, 372] on icon at bounding box center [293, 371] width 13 height 13
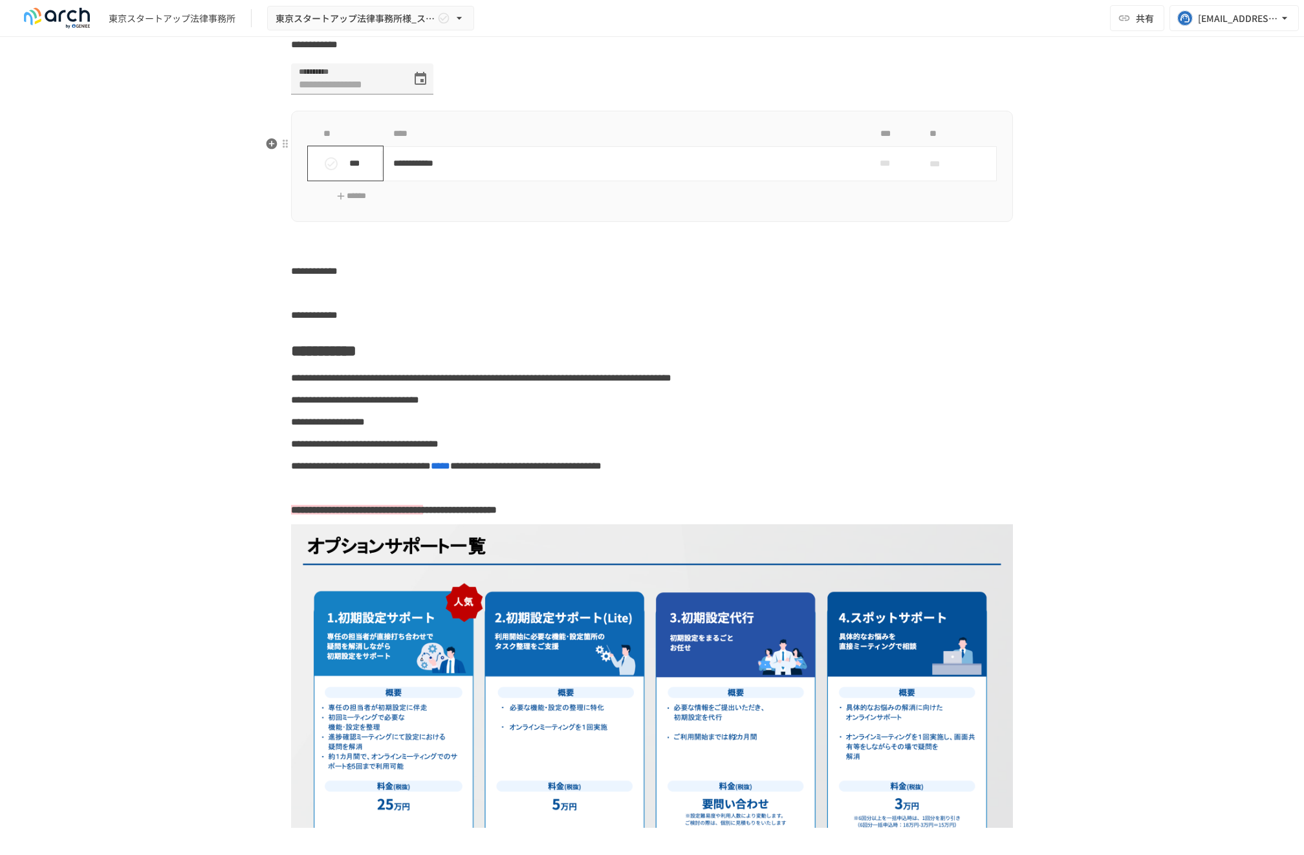
scroll to position [2048, 0]
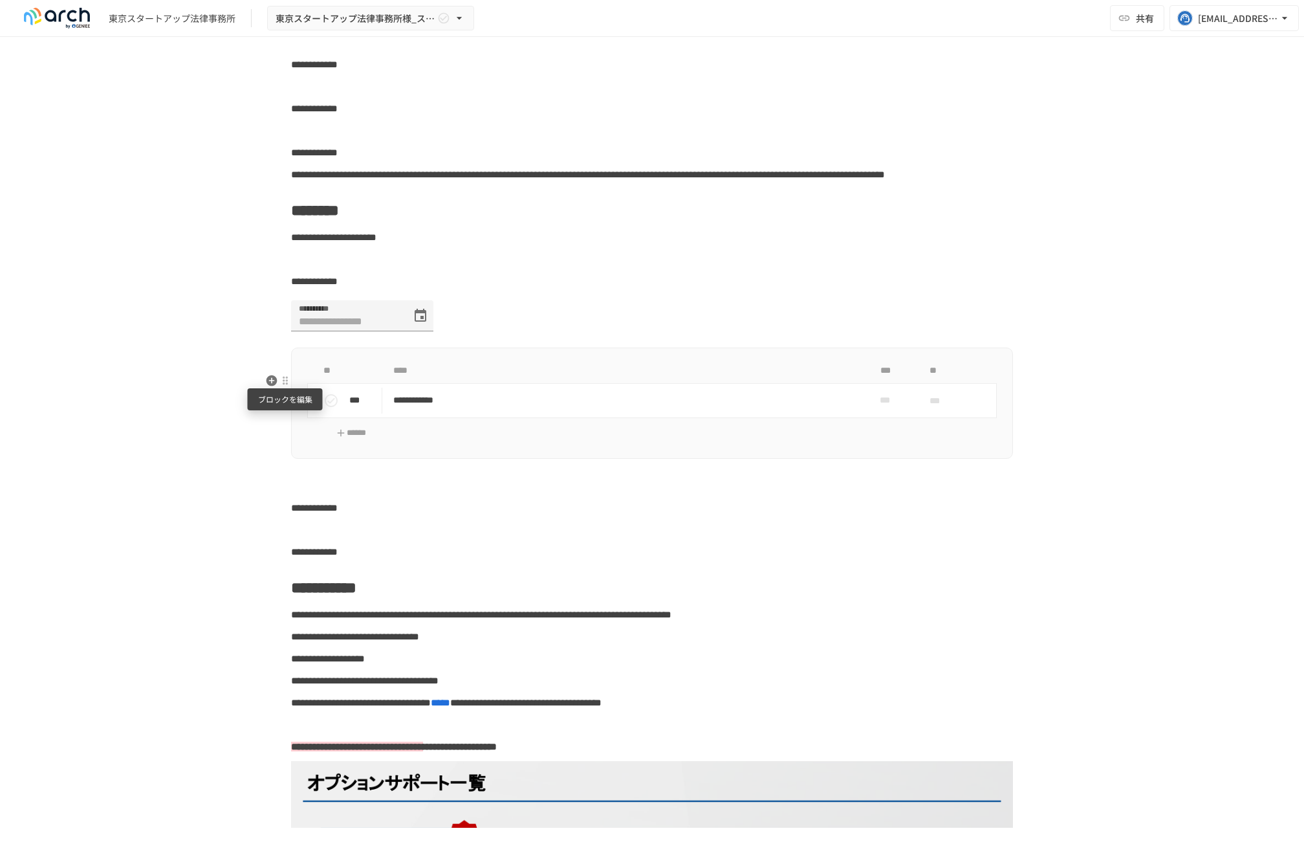
click at [285, 378] on div at bounding box center [285, 380] width 10 height 10
click at [299, 427] on icon at bounding box center [293, 426] width 13 height 13
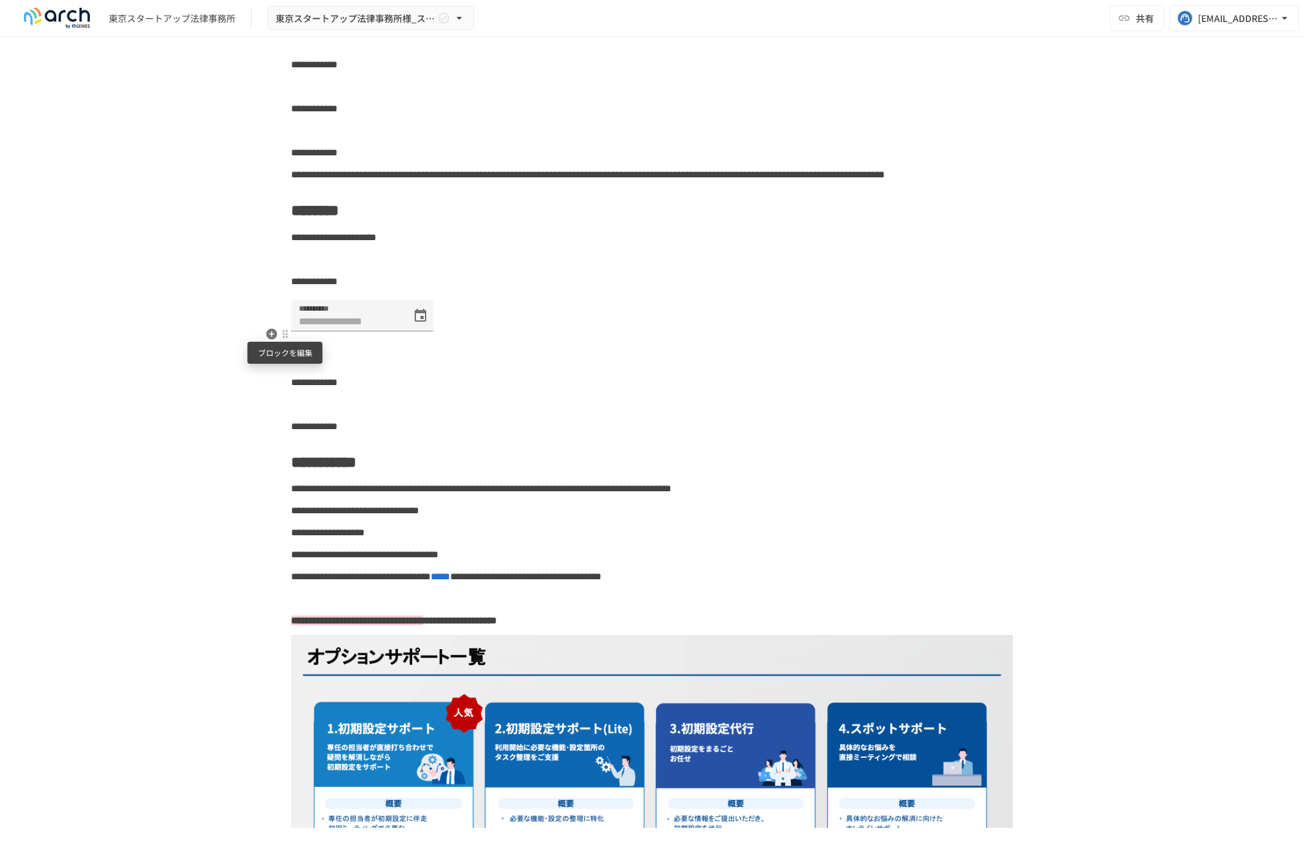
click at [287, 329] on div at bounding box center [285, 334] width 10 height 10
click at [299, 375] on icon at bounding box center [293, 379] width 13 height 13
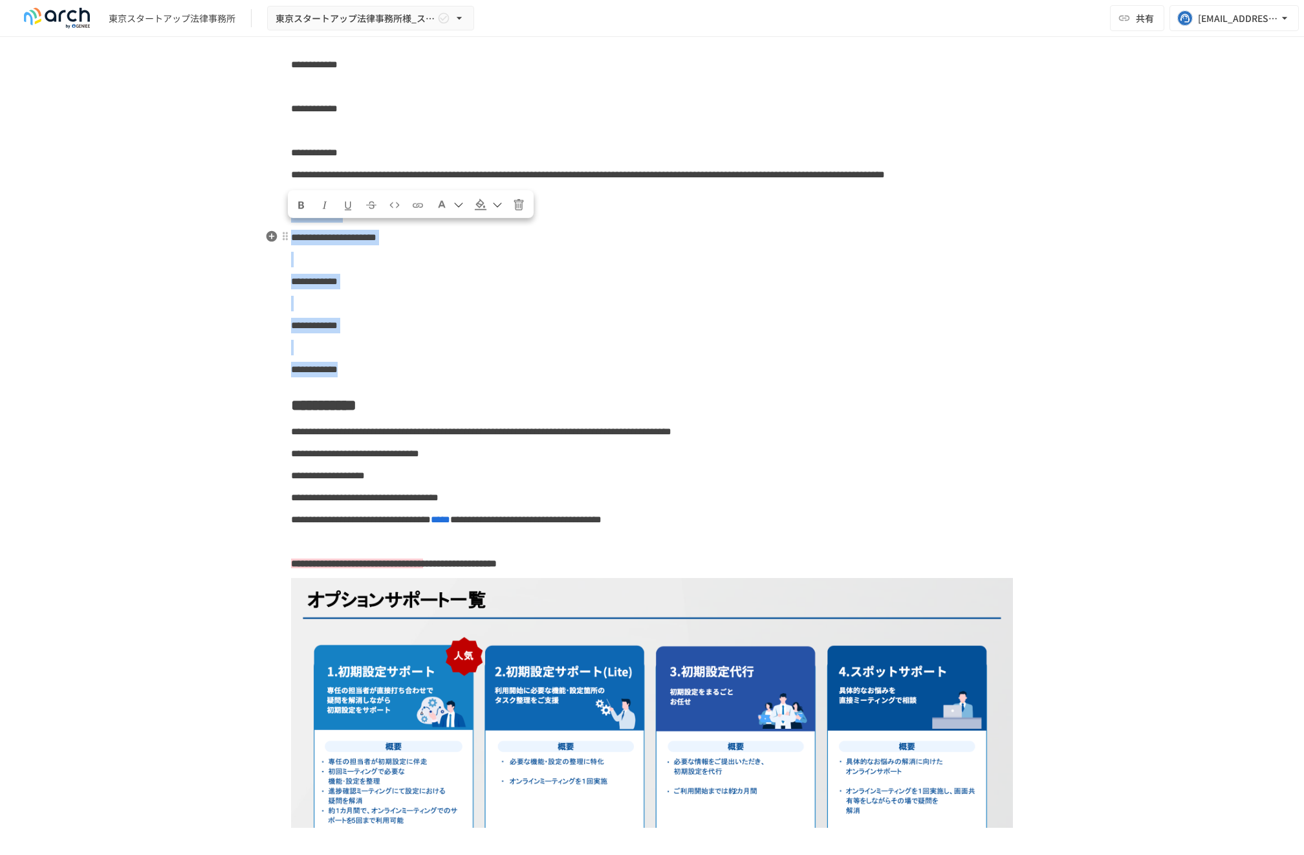
drag, startPoint x: 403, startPoint y: 389, endPoint x: 294, endPoint y: 230, distance: 193.1
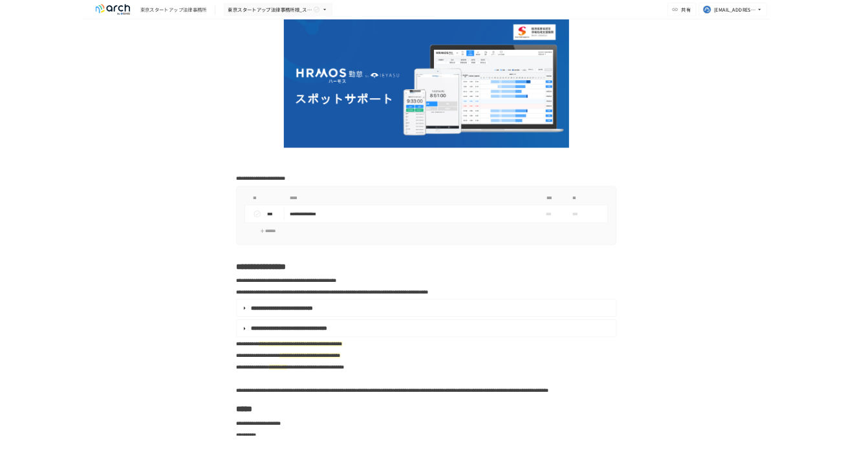
scroll to position [0, 0]
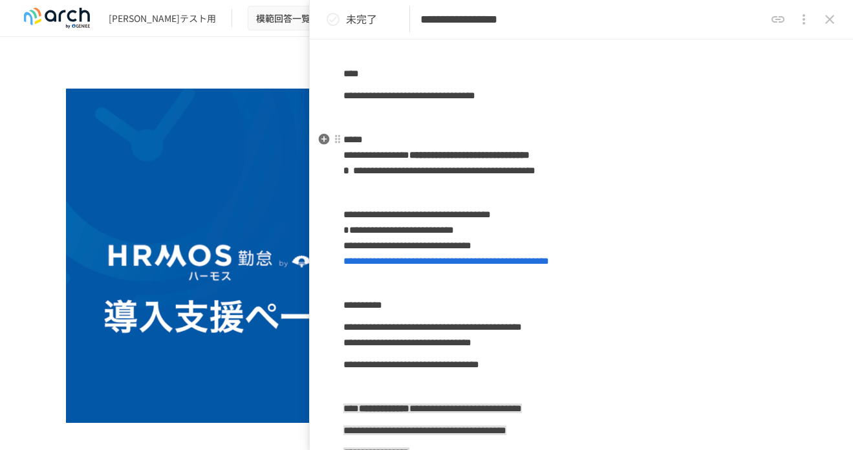
scroll to position [121, 0]
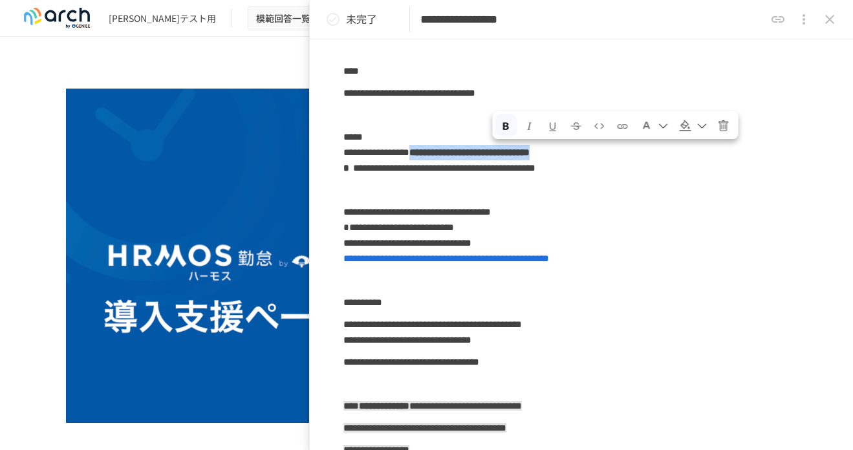
drag, startPoint x: 499, startPoint y: 155, endPoint x: 798, endPoint y: 159, distance: 299.5
click at [798, 159] on p "**********" at bounding box center [581, 153] width 476 height 48
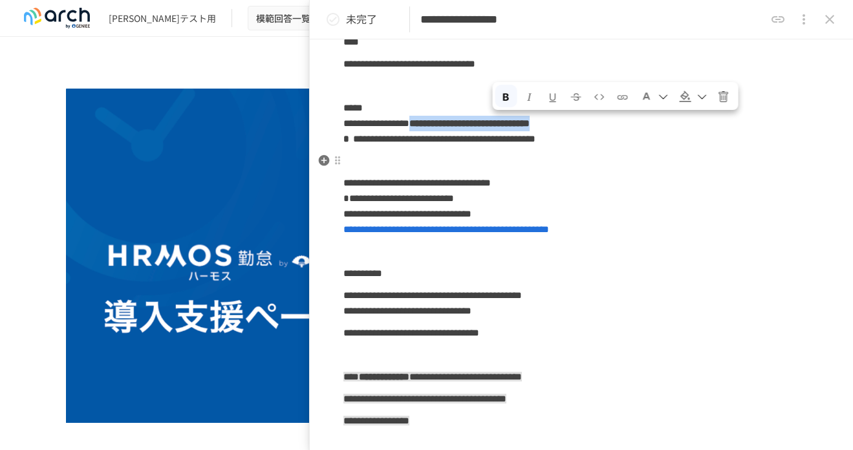
scroll to position [153, 0]
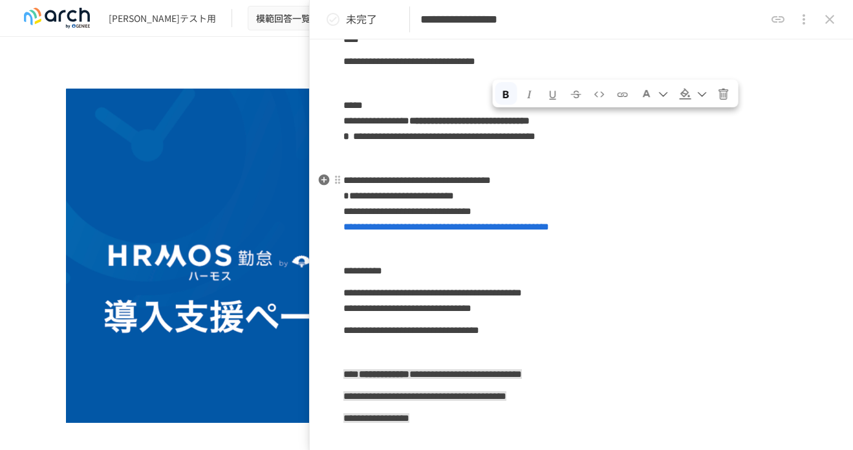
click at [534, 232] on span "**********" at bounding box center [446, 227] width 206 height 10
click at [538, 248] on p at bounding box center [581, 249] width 476 height 17
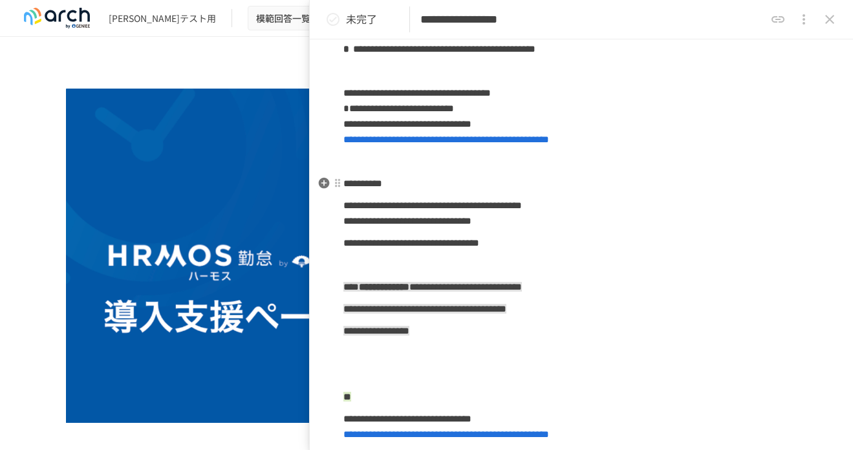
scroll to position [242, 0]
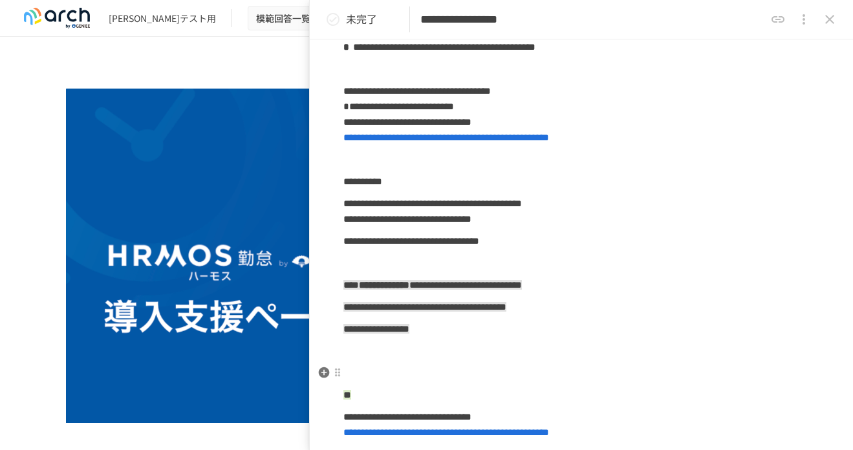
click at [520, 364] on div "**********" at bounding box center [581, 328] width 543 height 860
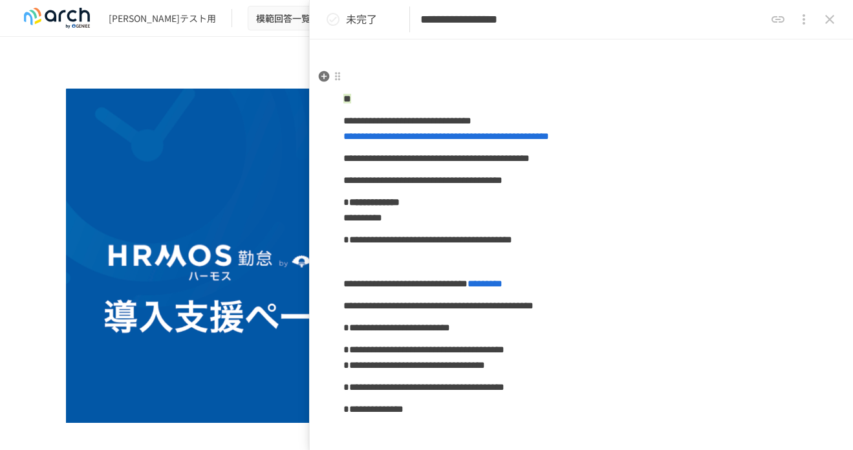
scroll to position [543, 0]
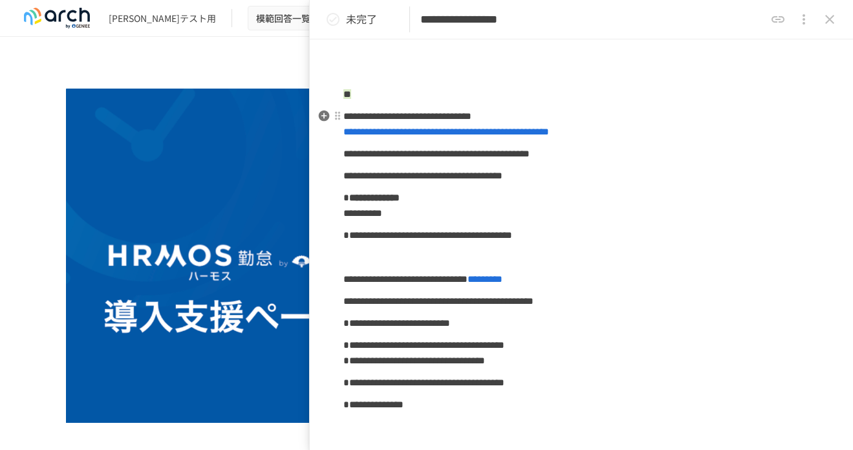
click at [488, 130] on span "**********" at bounding box center [446, 132] width 206 height 10
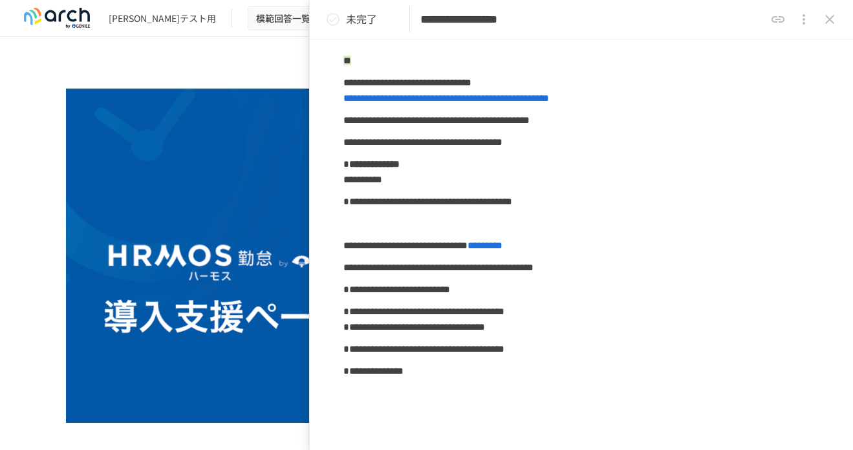
scroll to position [562, 0]
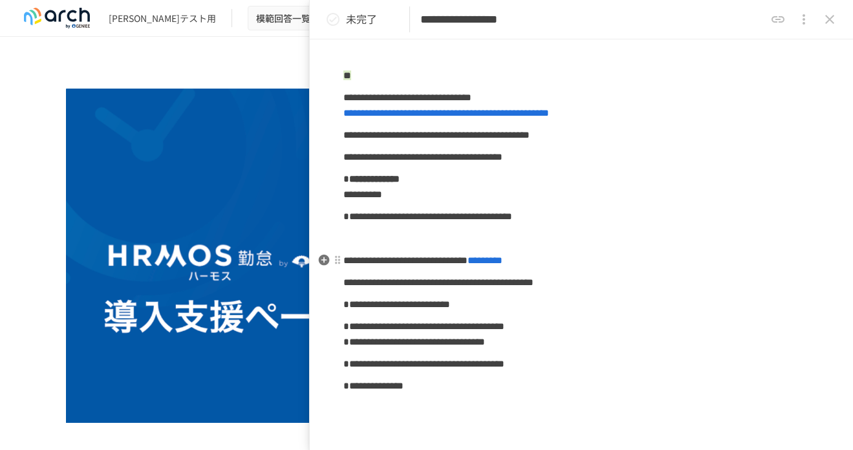
click at [503, 263] on span "*********" at bounding box center [485, 261] width 35 height 10
